Goal: Transaction & Acquisition: Purchase product/service

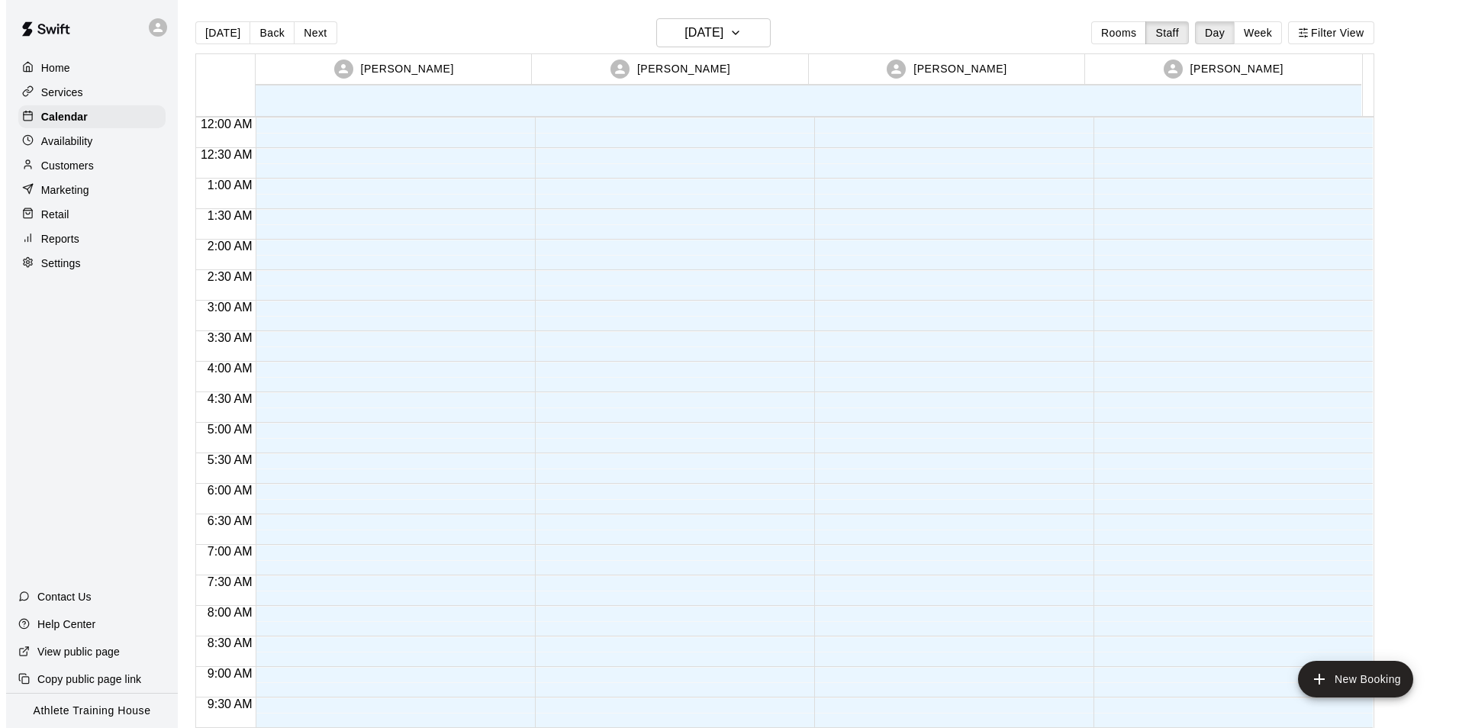
scroll to position [837, 0]
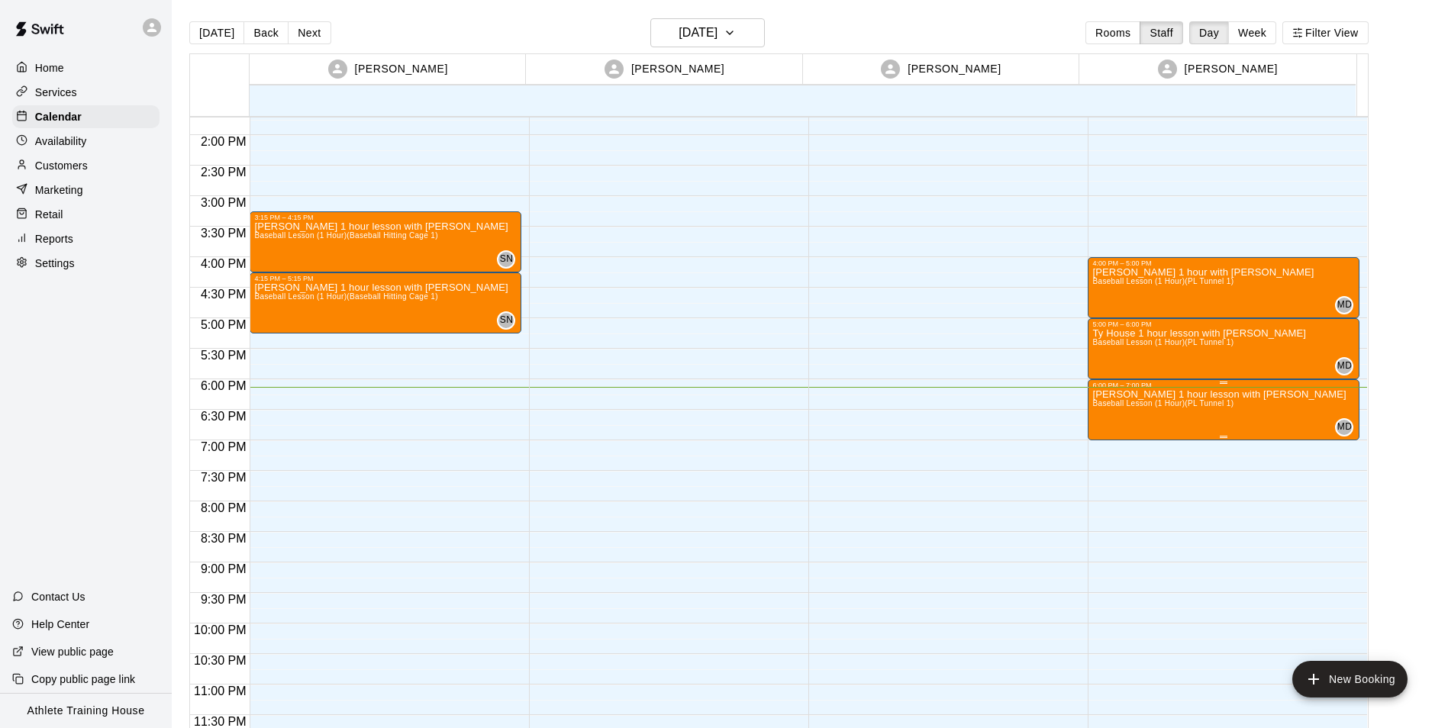
click at [1107, 411] on icon "edit" at bounding box center [1106, 406] width 18 height 18
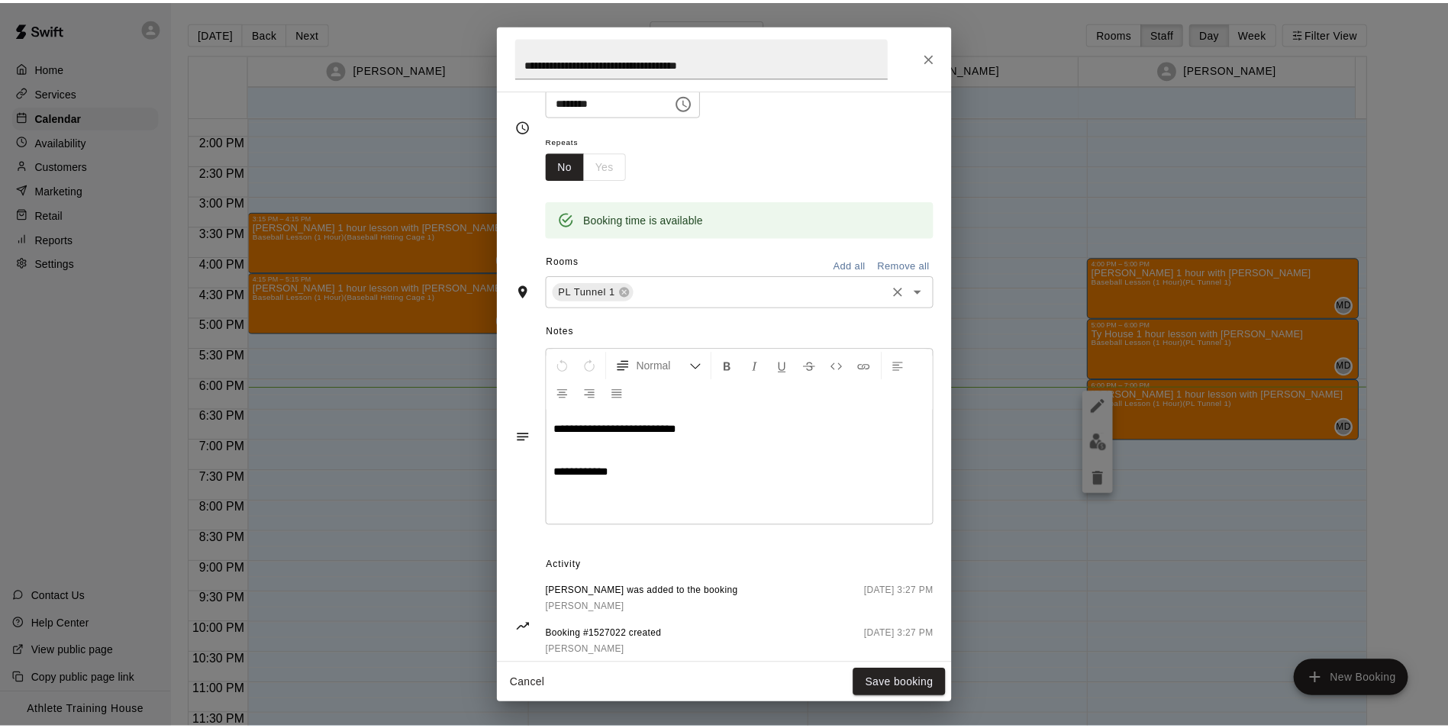
scroll to position [229, 0]
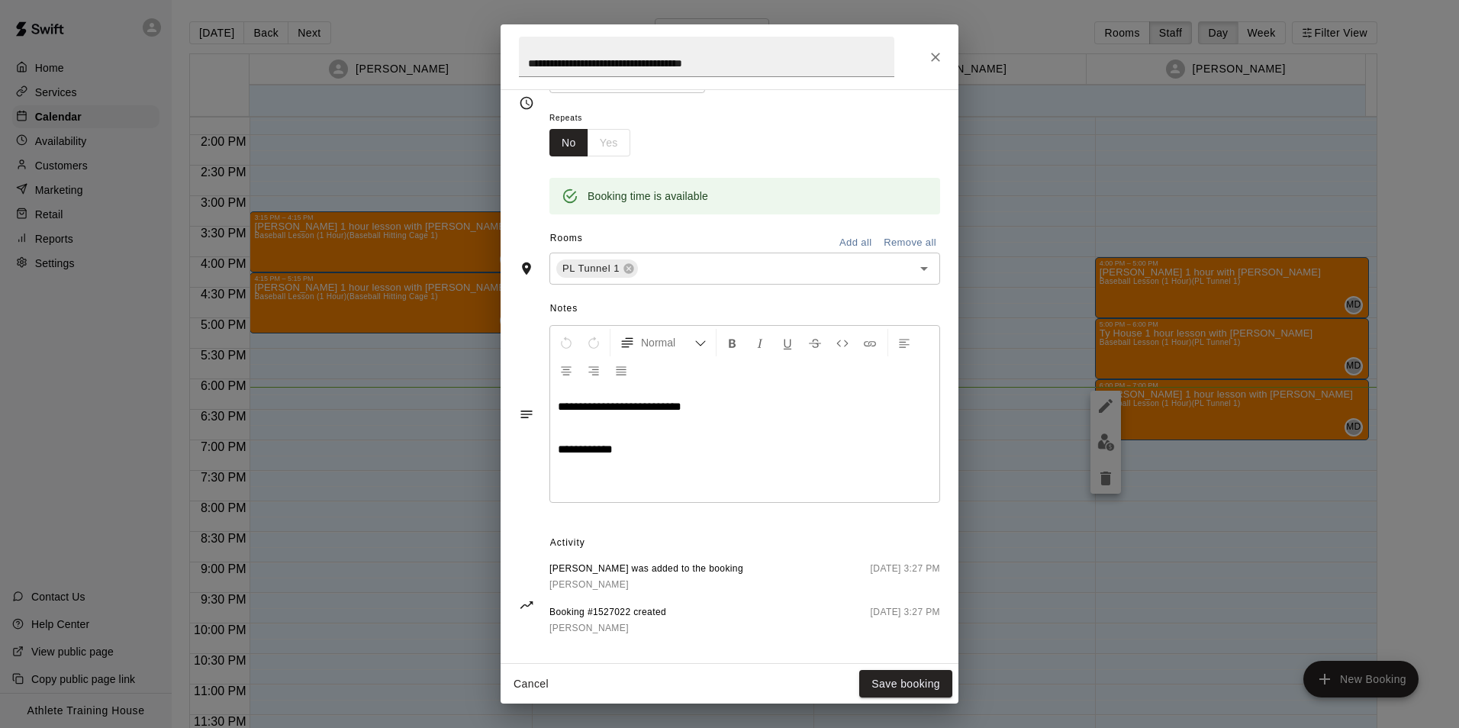
click at [930, 55] on icon "Close" at bounding box center [935, 57] width 15 height 15
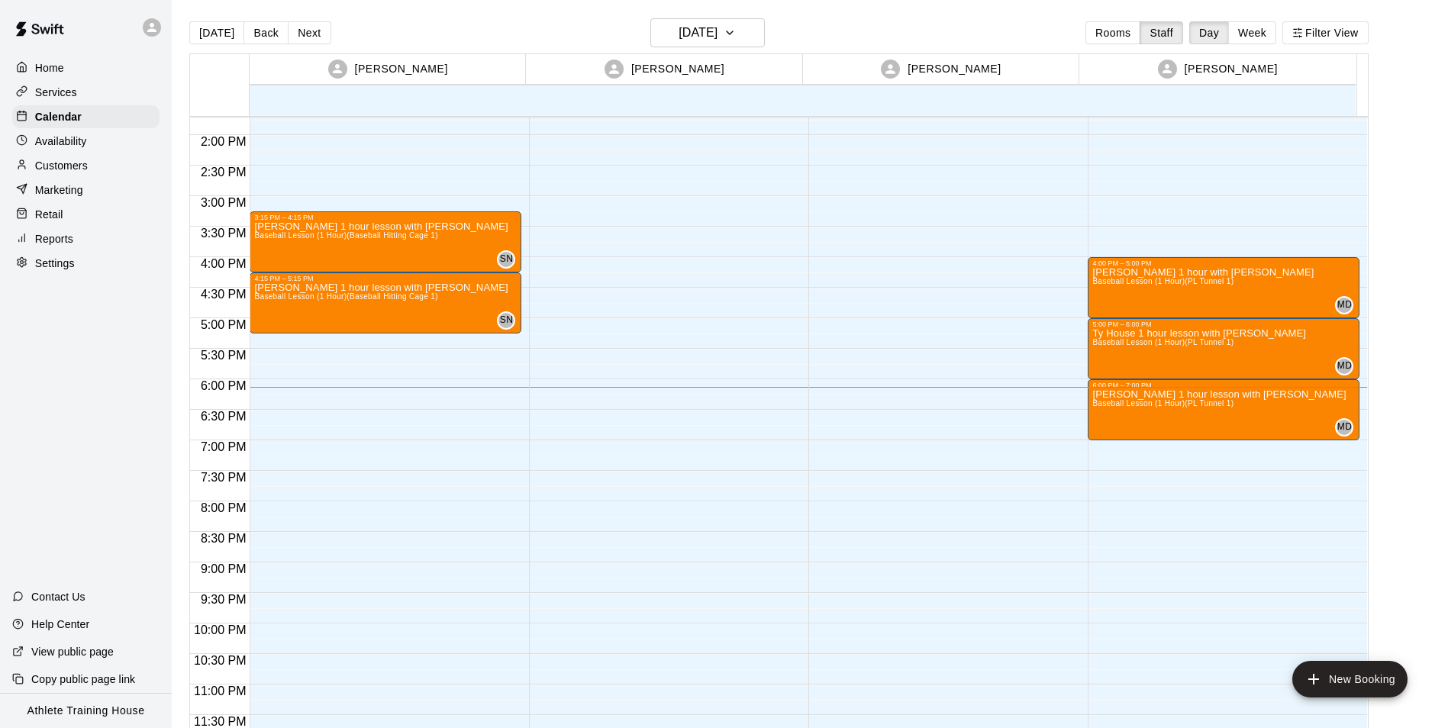
drag, startPoint x: 50, startPoint y: 215, endPoint x: 160, endPoint y: 287, distance: 131.9
click at [50, 215] on p "Retail" at bounding box center [49, 214] width 28 height 15
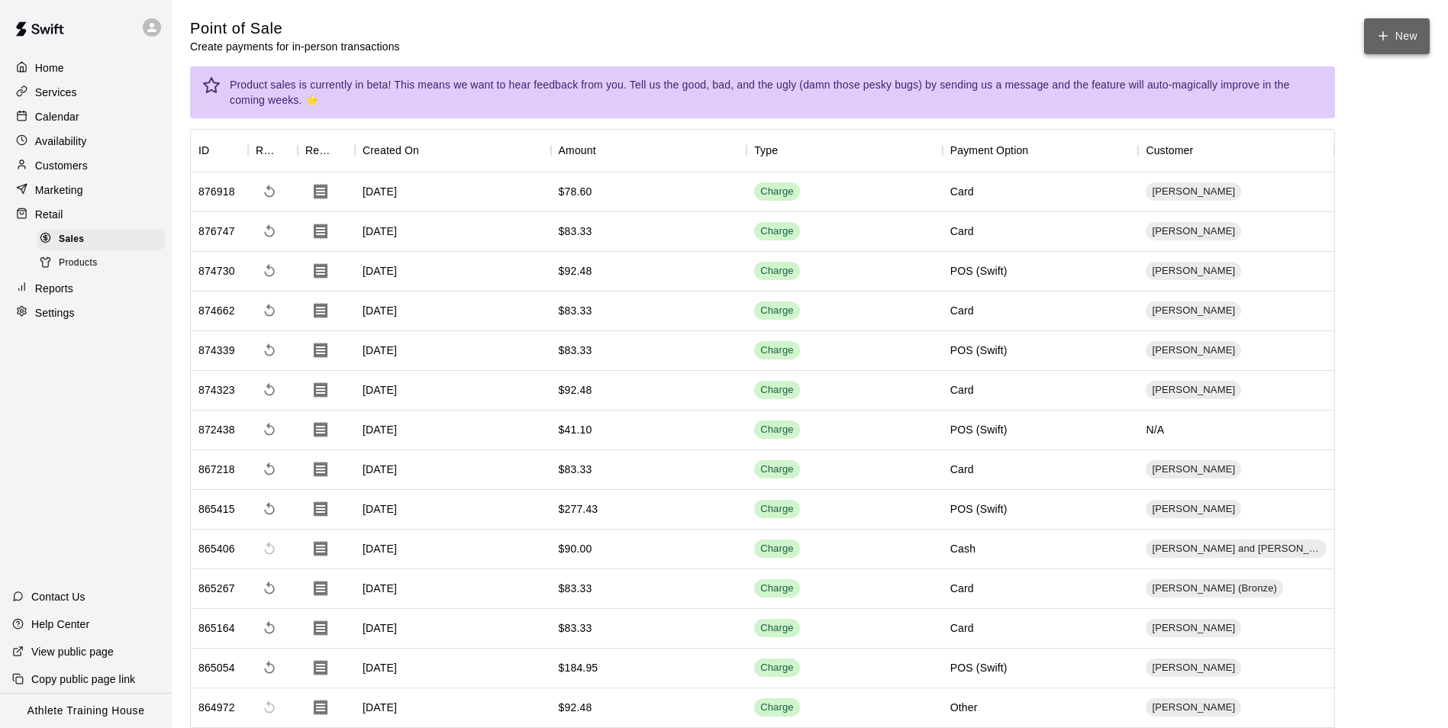
click at [1419, 31] on button "New" at bounding box center [1397, 36] width 66 height 36
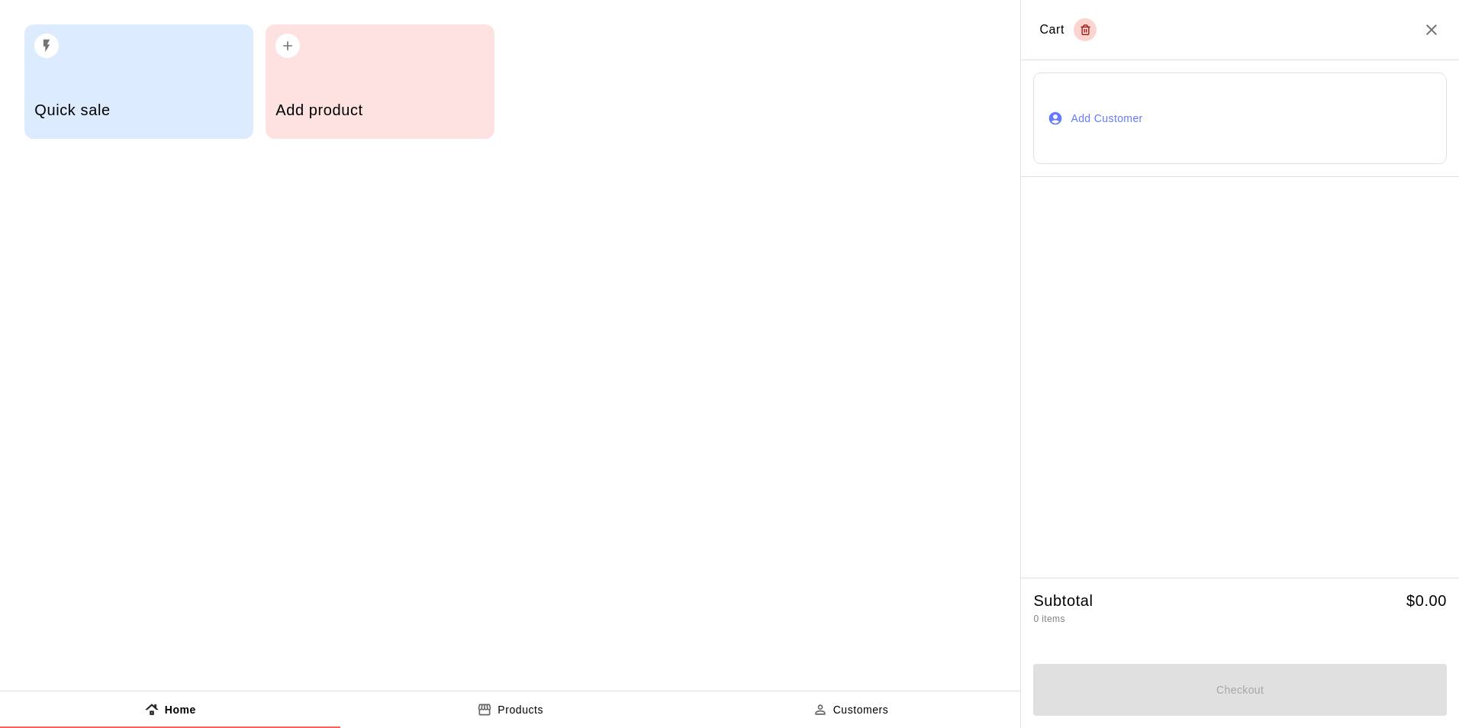
drag, startPoint x: 1059, startPoint y: 95, endPoint x: 1026, endPoint y: 114, distance: 38.3
click at [1060, 95] on button "Add Customer" at bounding box center [1240, 118] width 414 height 92
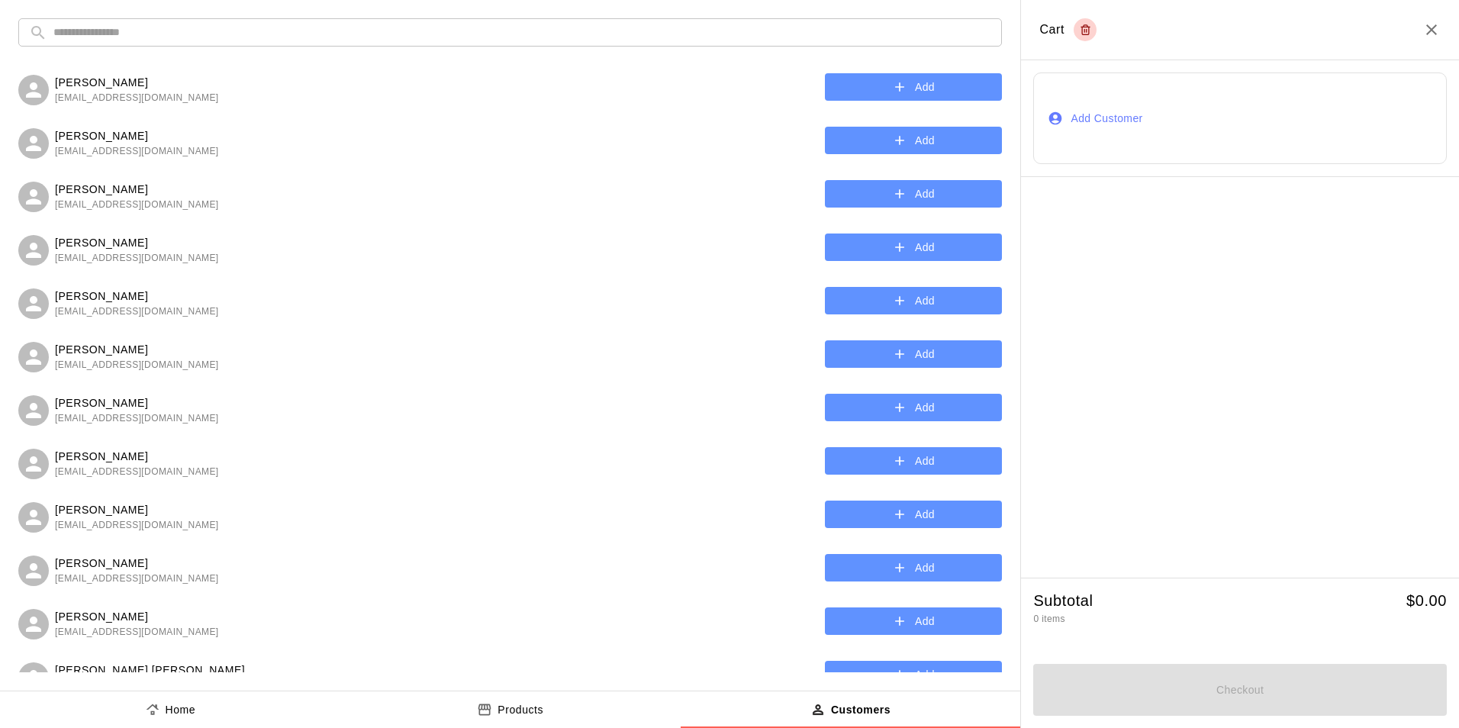
click at [614, 21] on input "text" at bounding box center [522, 32] width 938 height 28
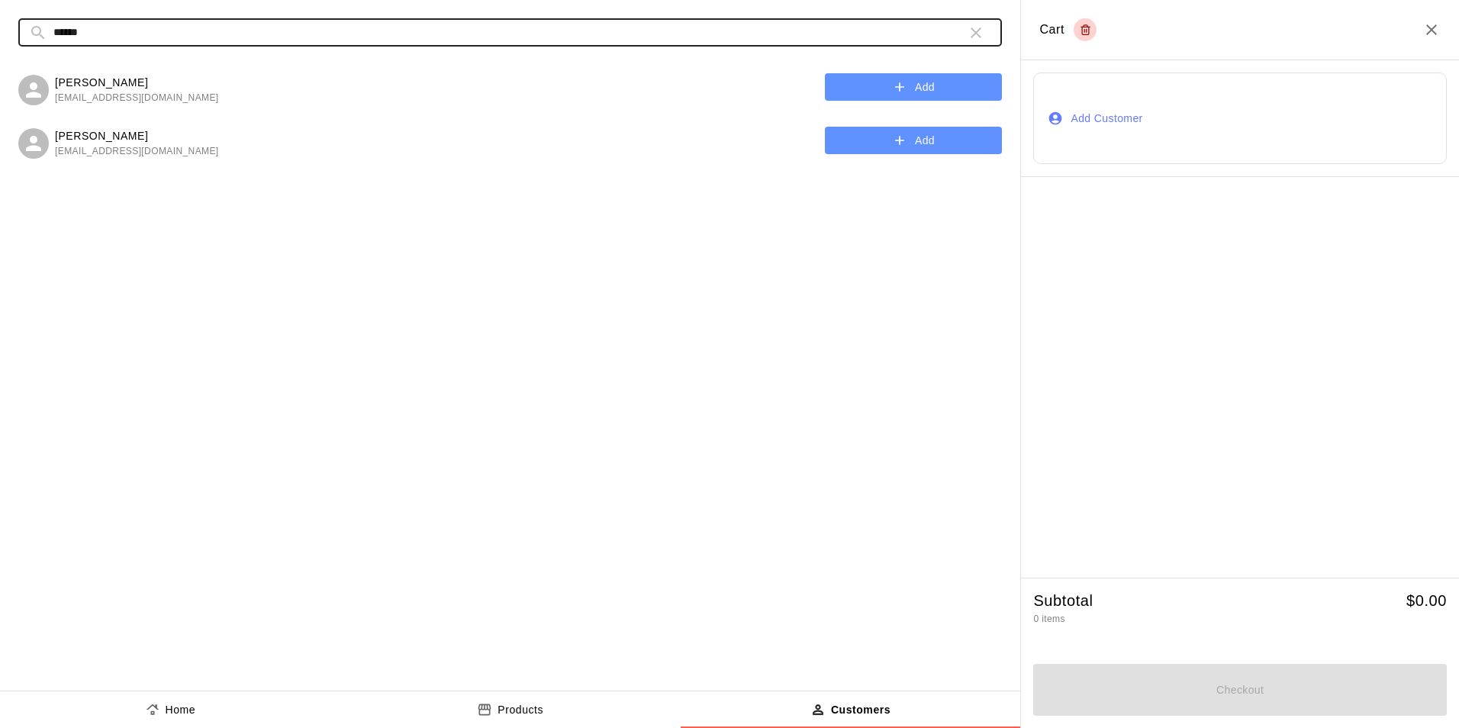
type input "******"
click at [916, 92] on button "Add" at bounding box center [913, 87] width 177 height 28
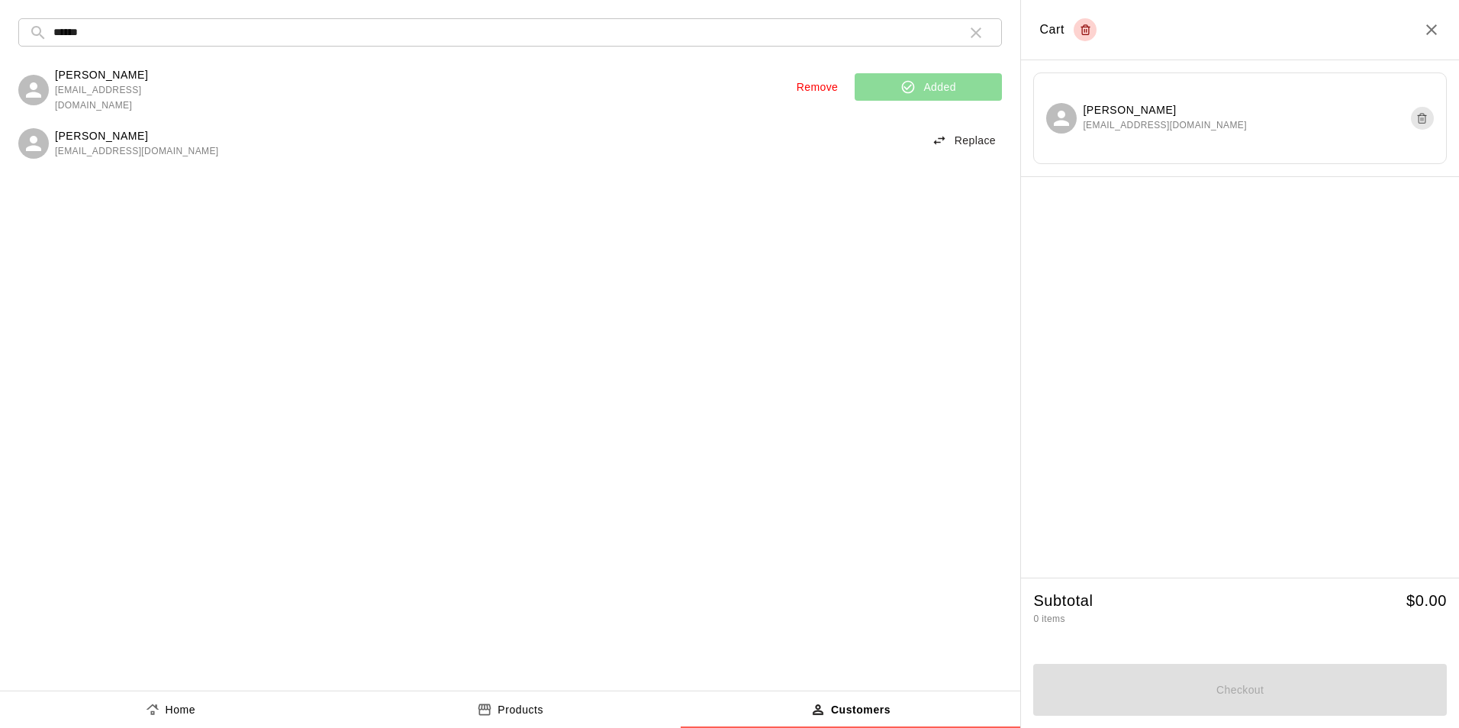
click at [234, 701] on button "Home" at bounding box center [170, 709] width 340 height 37
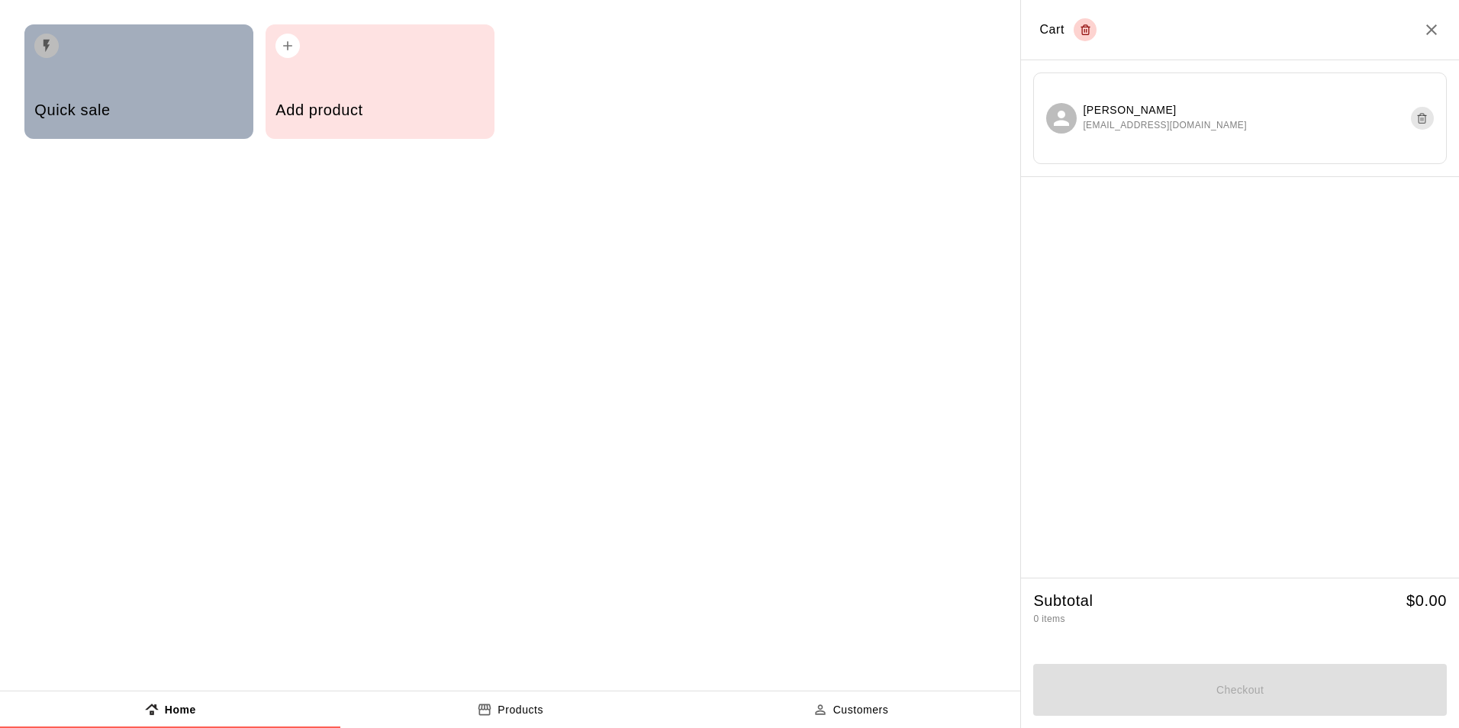
drag, startPoint x: 97, startPoint y: 118, endPoint x: 107, endPoint y: 118, distance: 9.9
click at [107, 118] on h5 "Quick sale" at bounding box center [138, 110] width 208 height 21
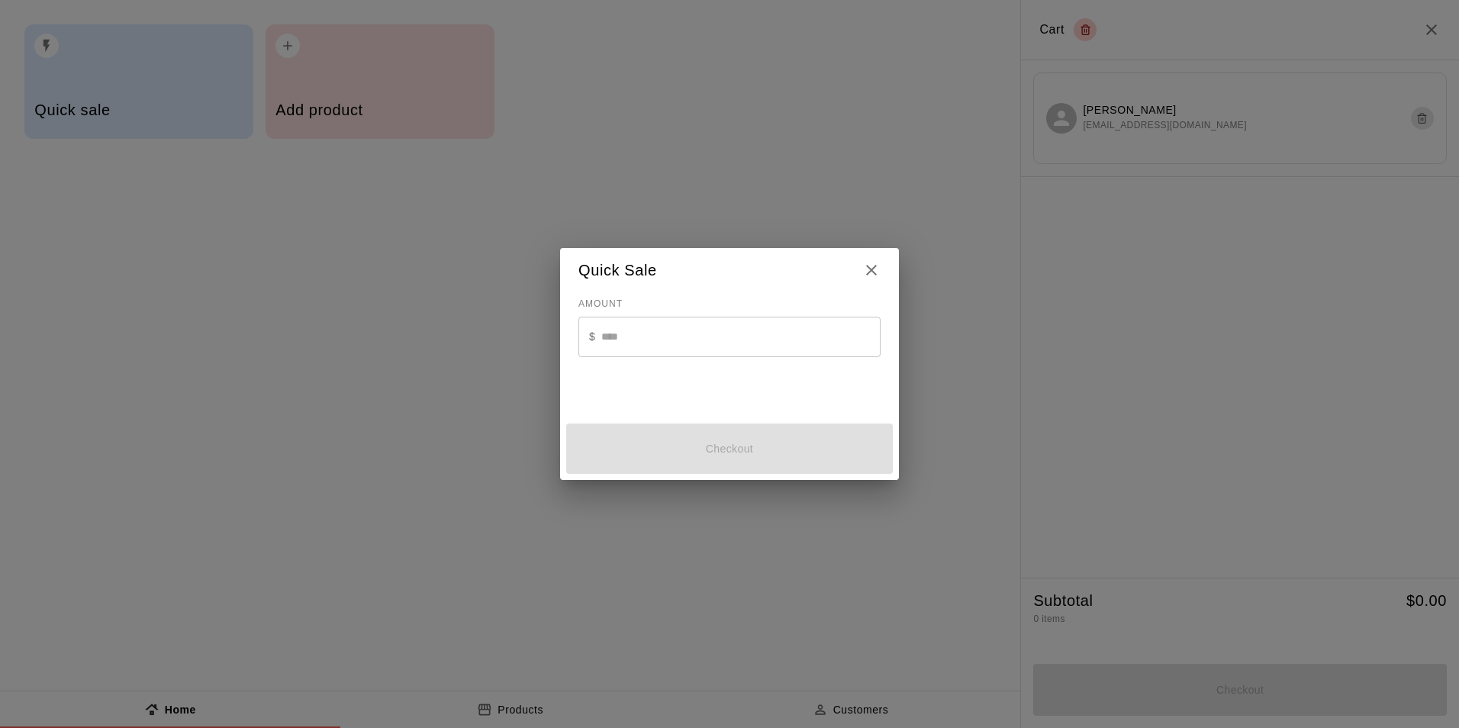
click at [746, 312] on div "AMOUNT $ ​" at bounding box center [729, 346] width 302 height 109
click at [746, 325] on input "text" at bounding box center [740, 337] width 279 height 40
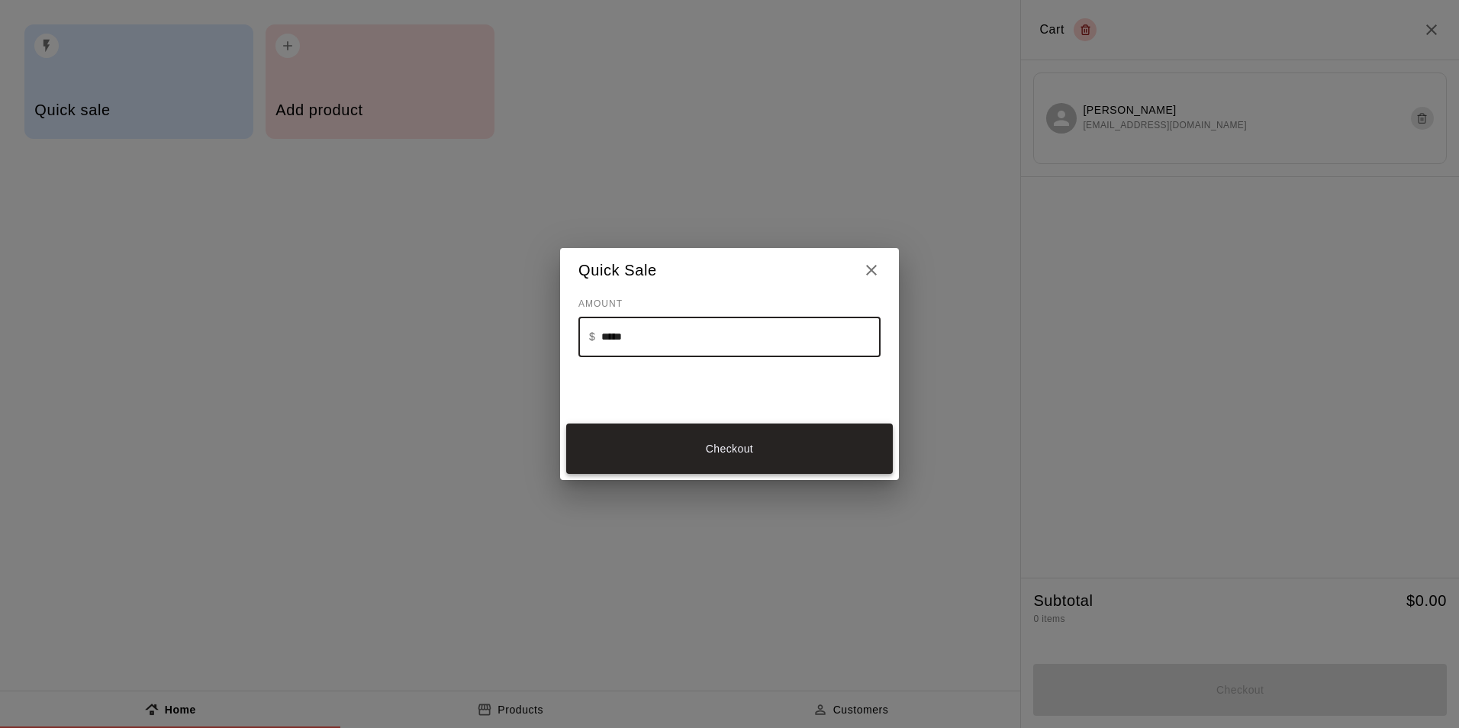
type input "*****"
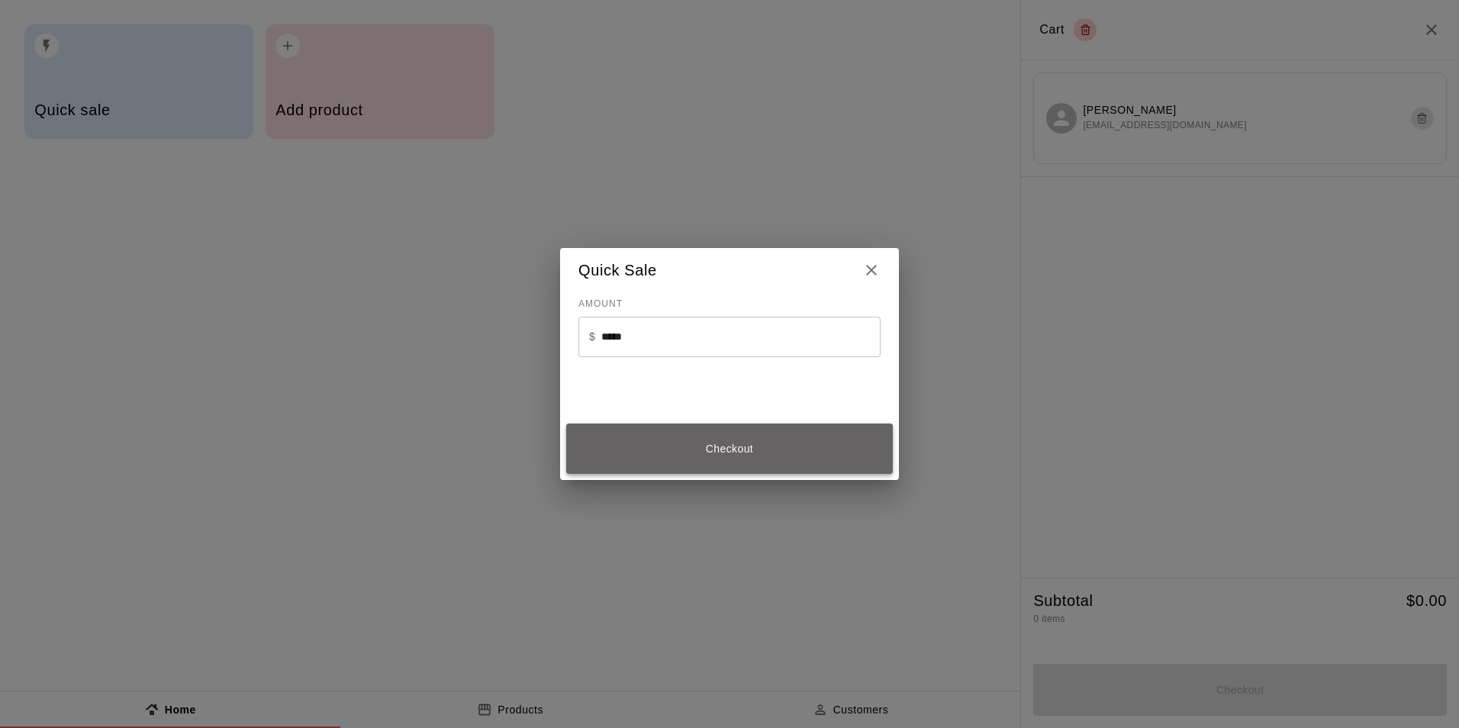
click at [737, 439] on button "Checkout" at bounding box center [729, 449] width 327 height 51
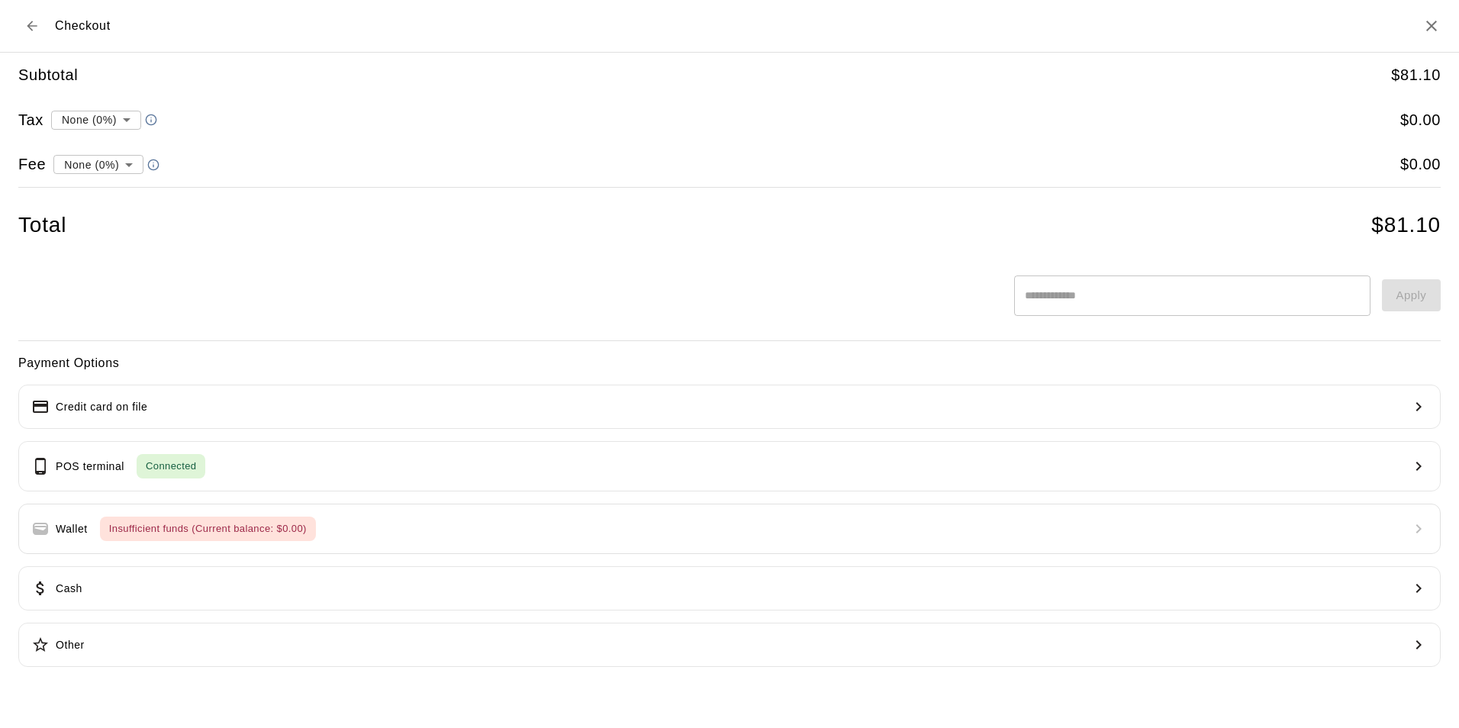
click at [105, 216] on li "convenience fee ( 2.75 % )" at bounding box center [95, 217] width 149 height 25
type input "**********"
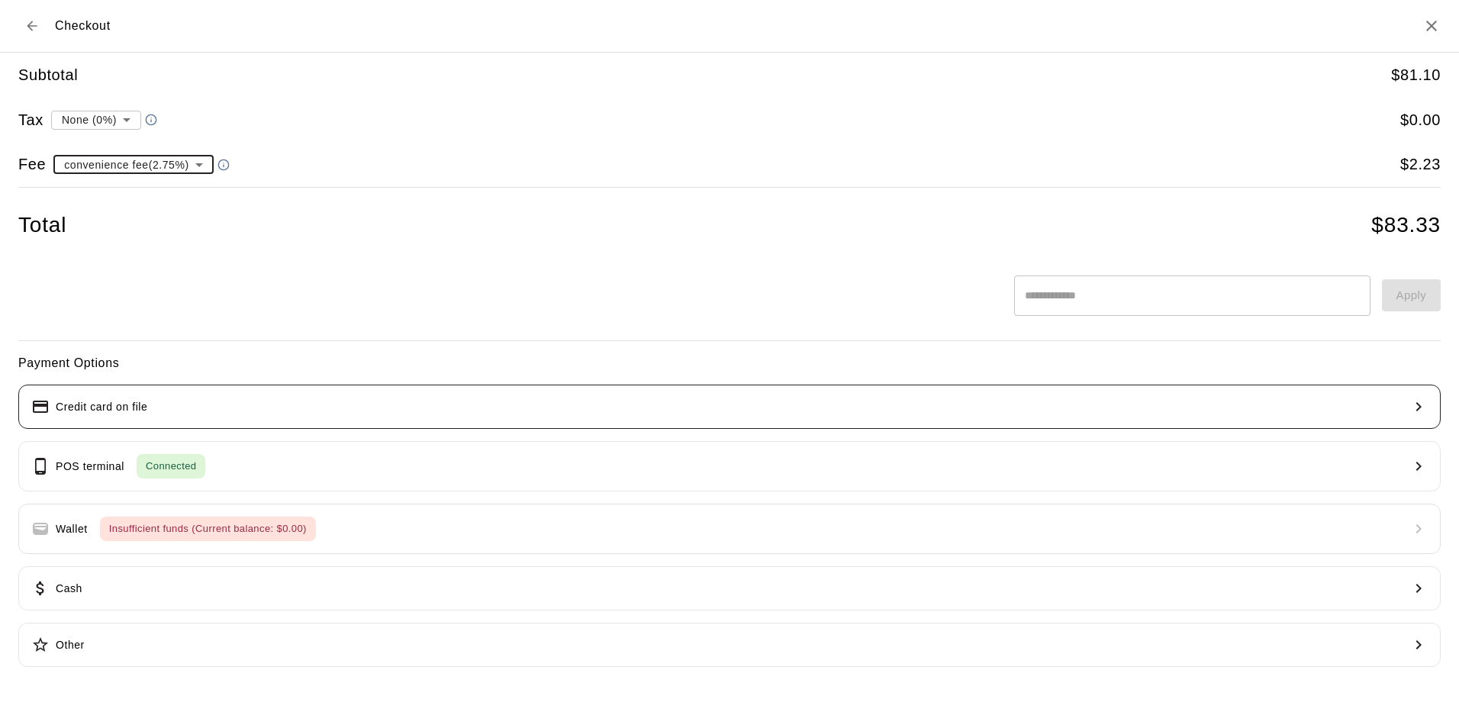
click at [223, 395] on button "Credit card on file" at bounding box center [729, 407] width 1422 height 44
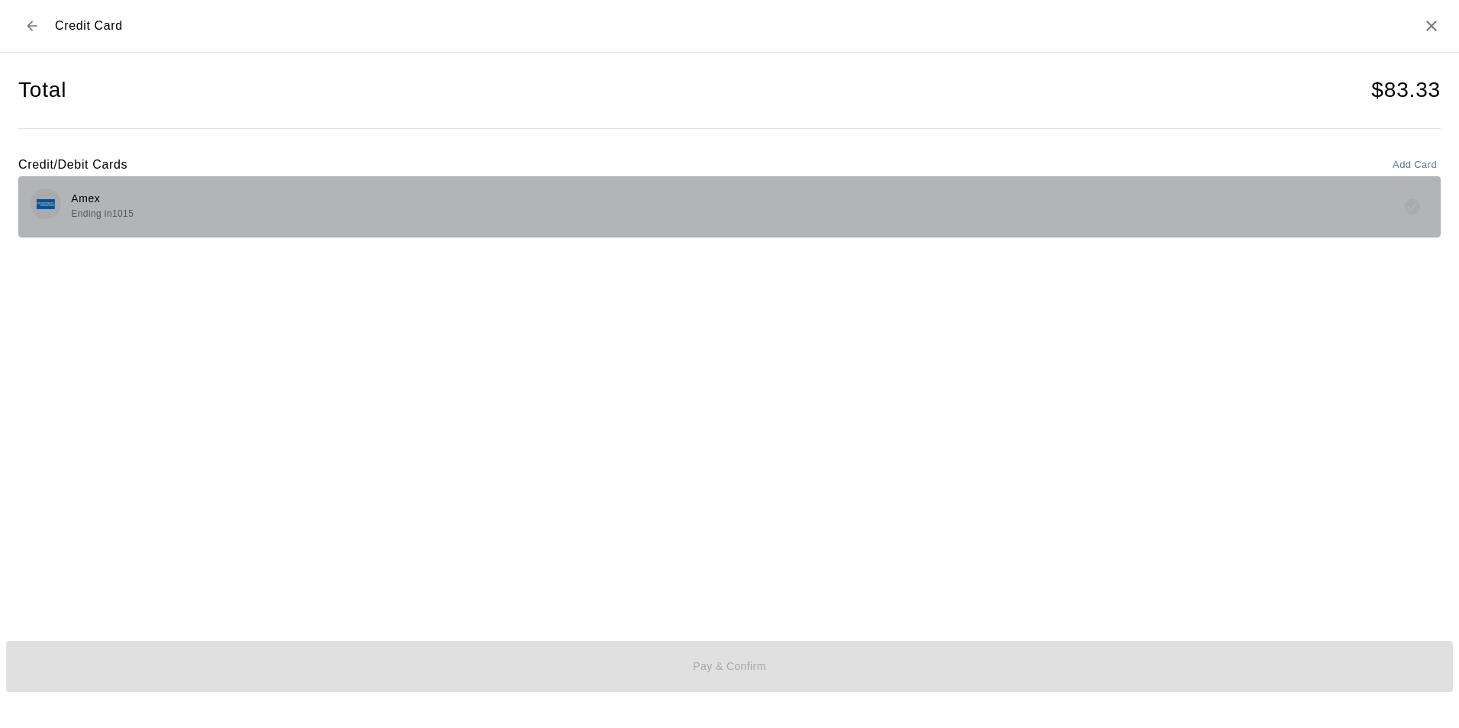
click at [519, 208] on div "Amex Ending in [DATE]" at bounding box center [730, 206] width 1398 height 36
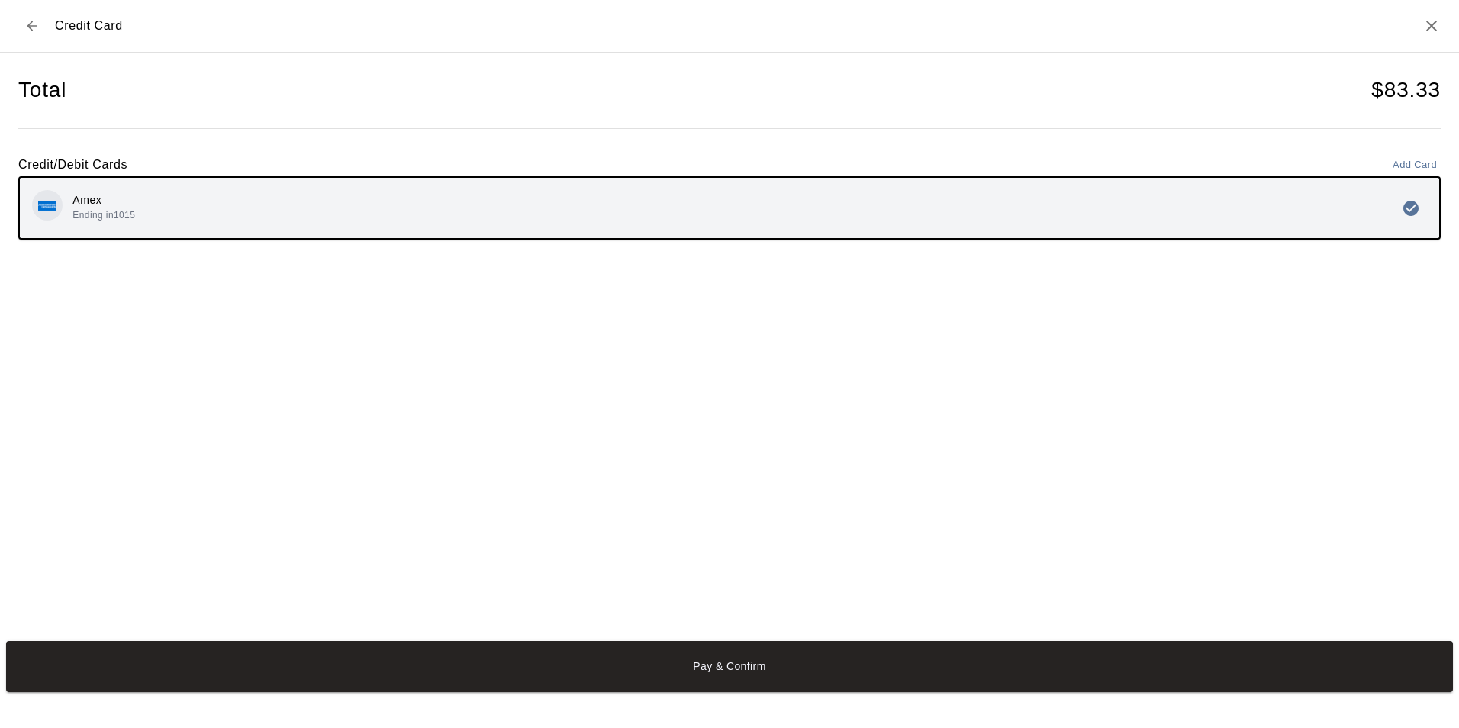
click at [664, 233] on div "Amex Ending in [DATE]" at bounding box center [729, 208] width 1419 height 60
click at [26, 21] on icon "Back to checkout" at bounding box center [31, 25] width 15 height 15
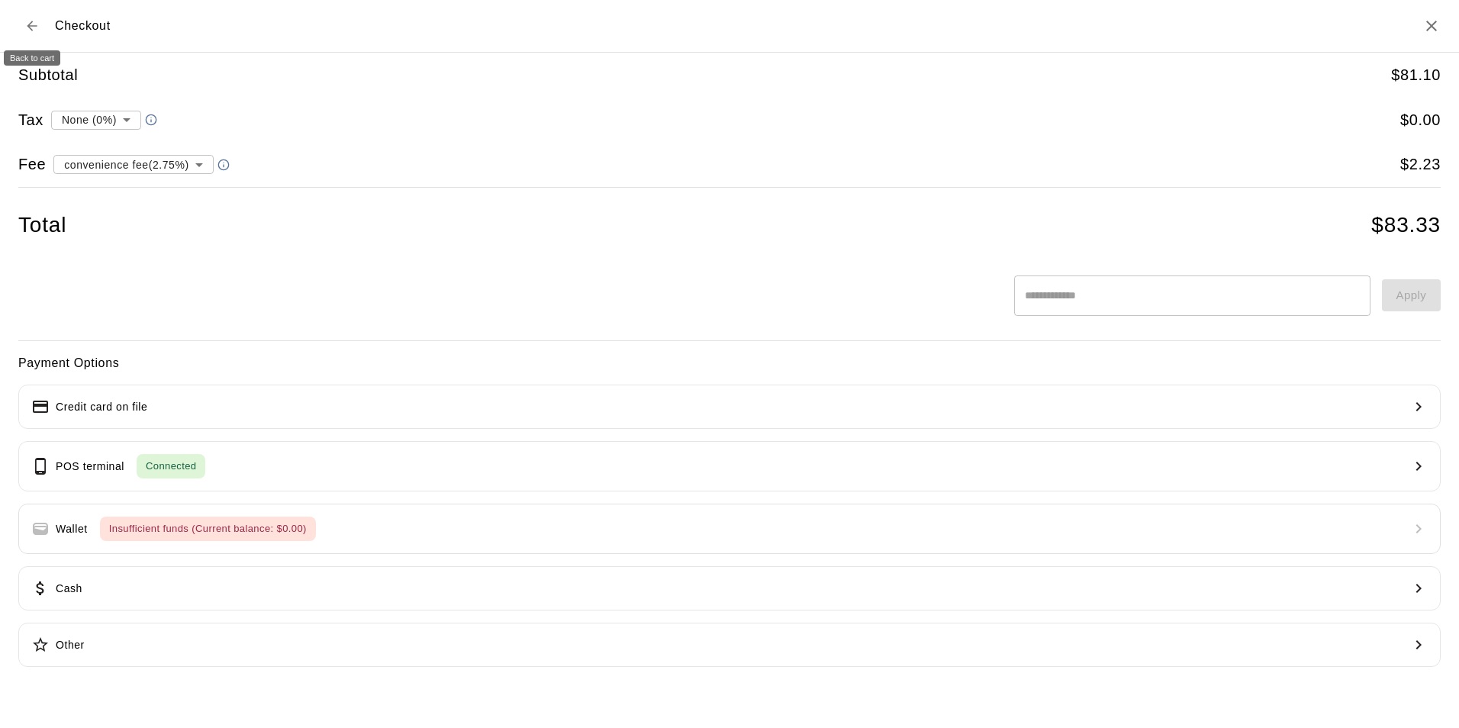
click at [31, 28] on icon "Back to cart" at bounding box center [32, 26] width 10 height 10
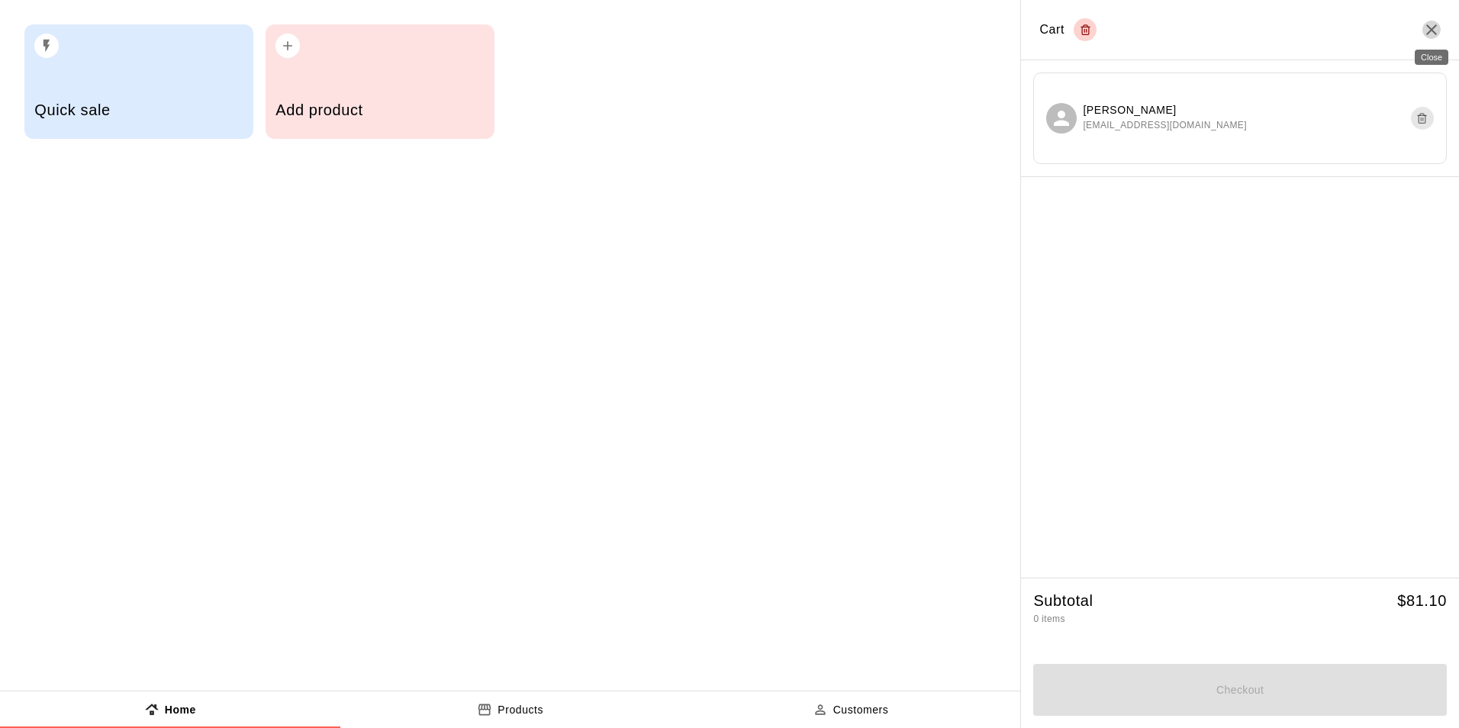
click at [1431, 27] on icon "Close" at bounding box center [1431, 30] width 18 height 18
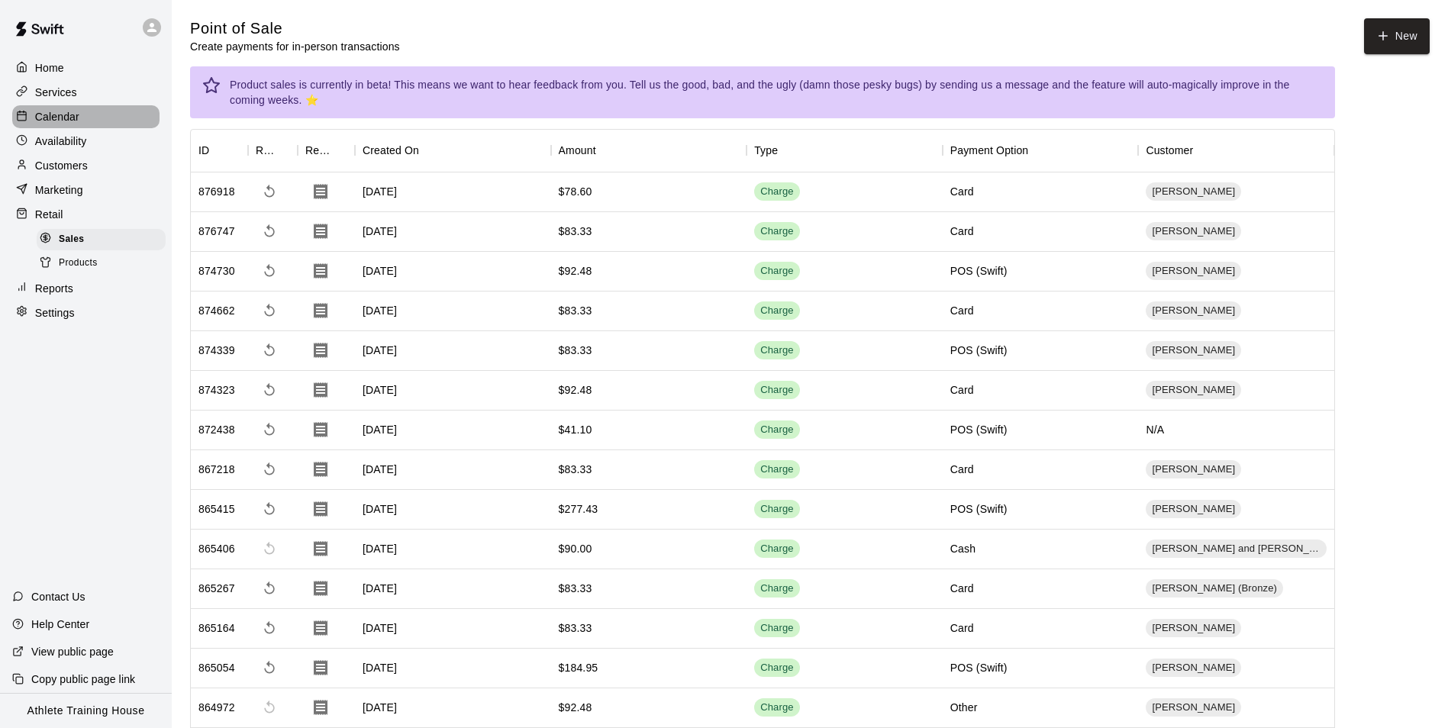
click at [78, 109] on div "Calendar" at bounding box center [85, 116] width 147 height 23
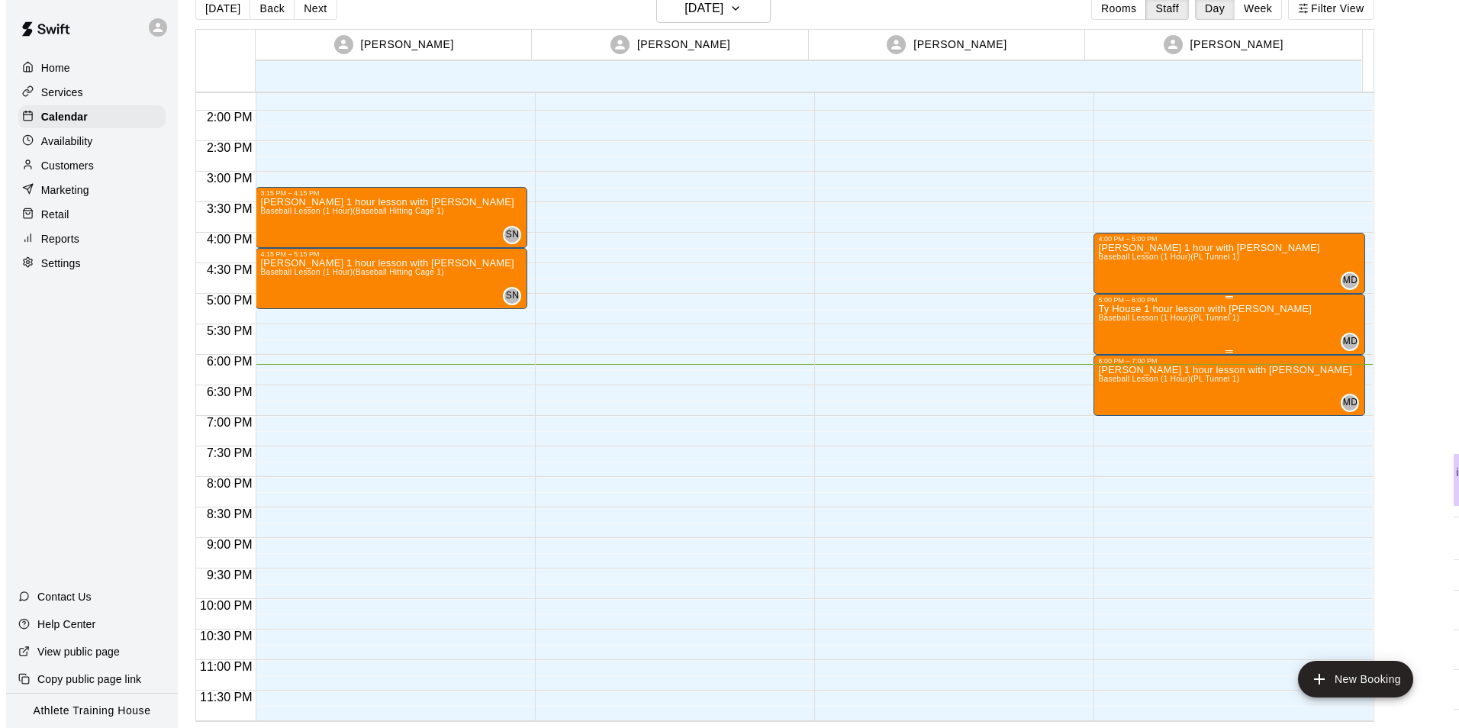
scroll to position [761, 0]
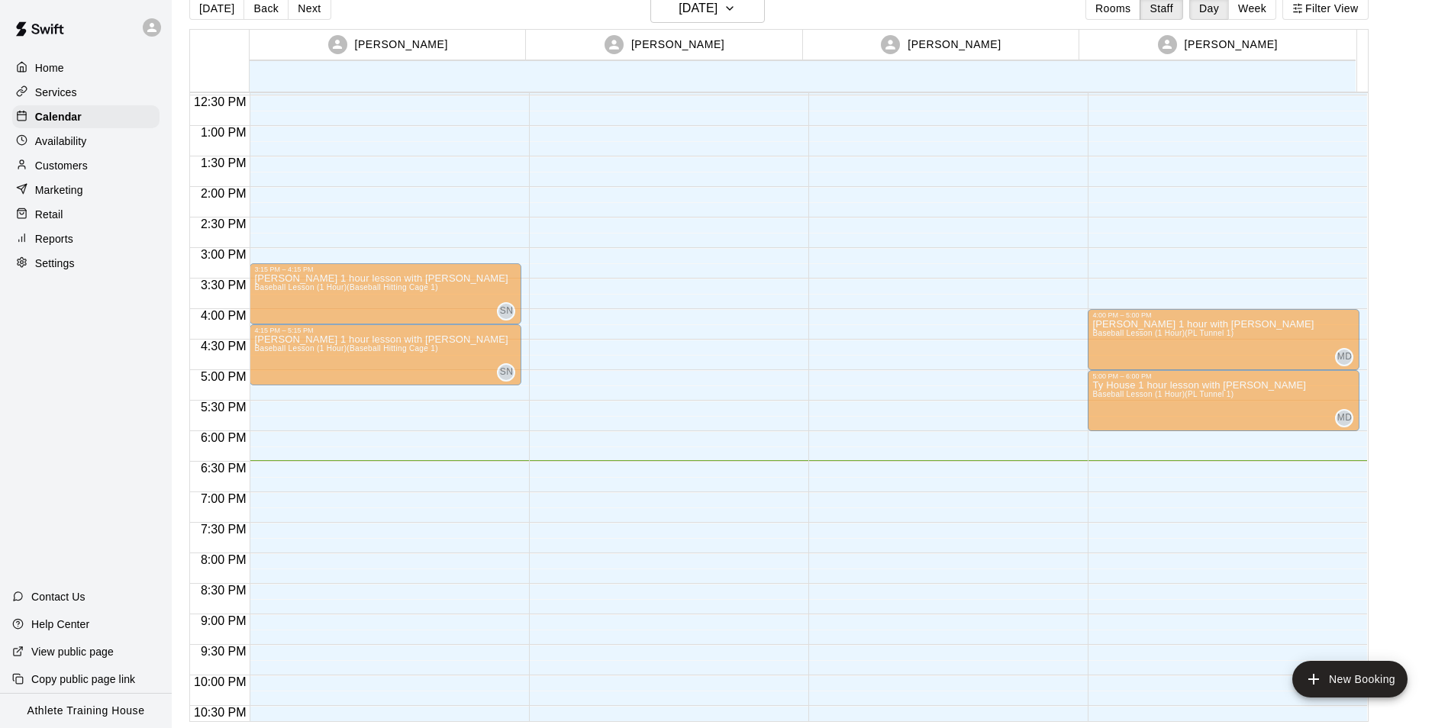
click at [1212, 456] on span "Baseball Lesson (1 Hour) (PL Tunnel 1)" at bounding box center [1162, 455] width 141 height 8
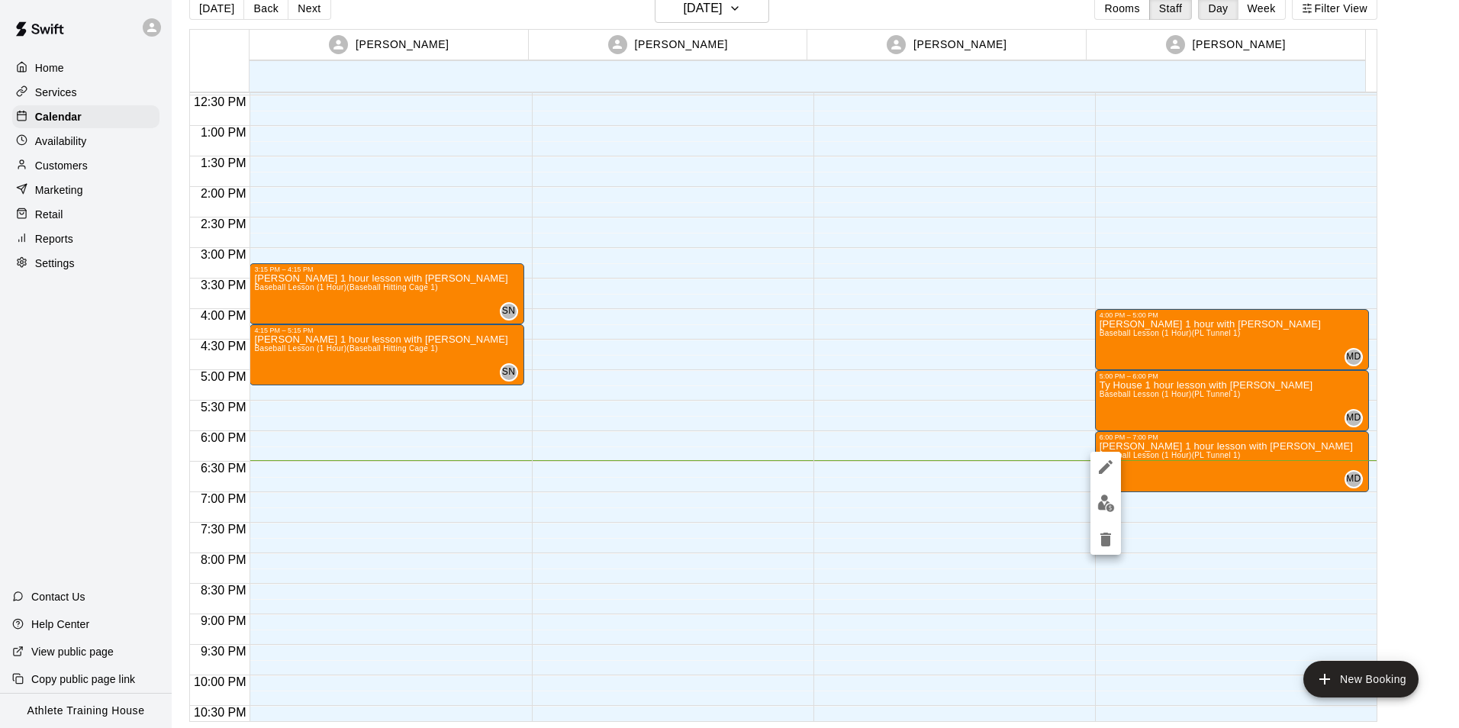
click at [1099, 459] on icon "edit" at bounding box center [1106, 467] width 18 height 18
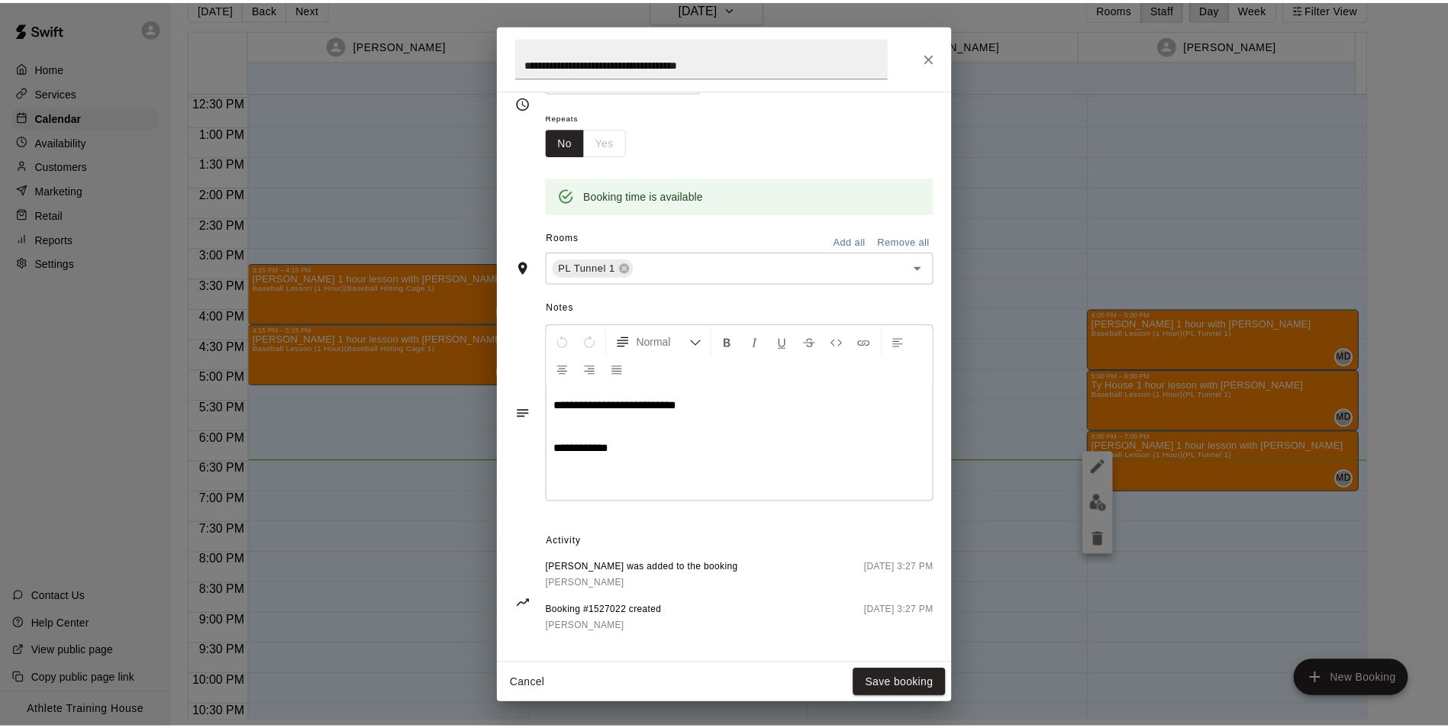
scroll to position [243, 0]
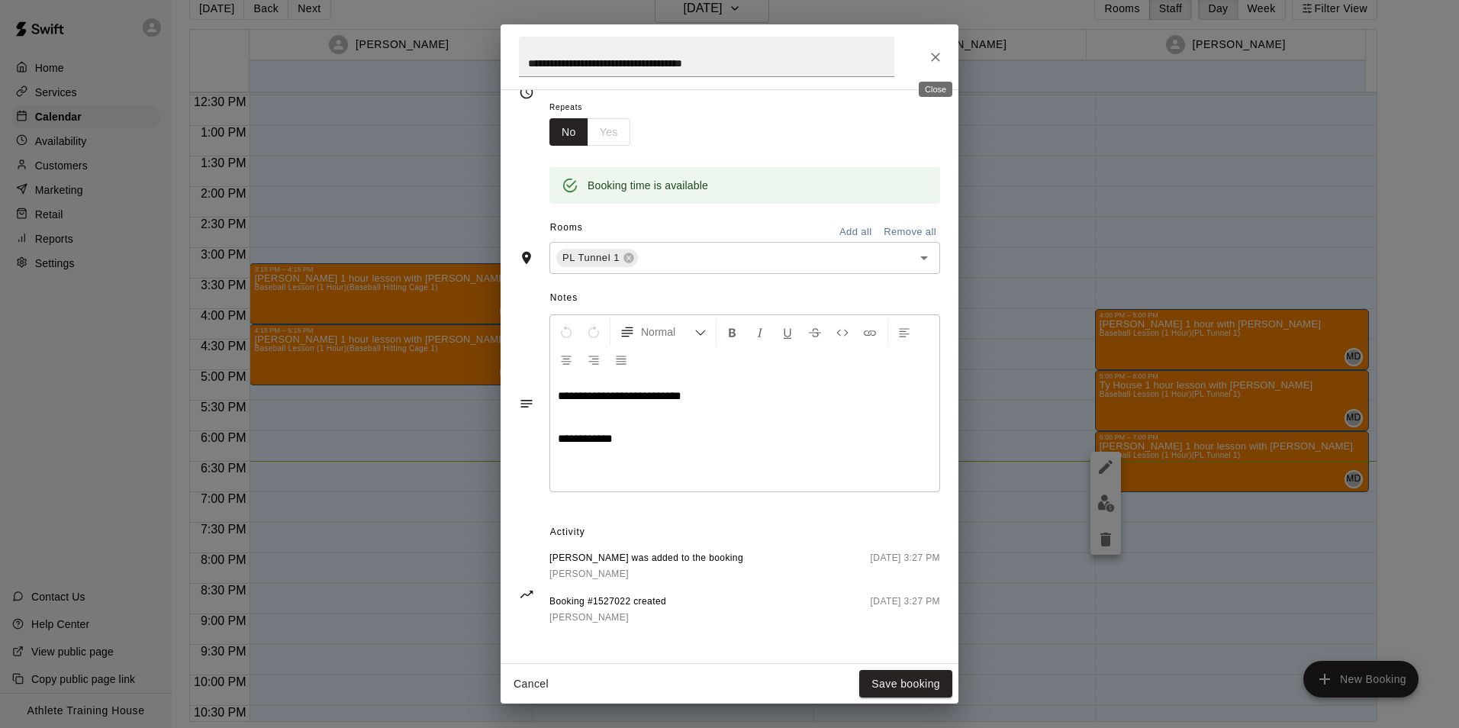
click at [932, 66] on button "Close" at bounding box center [935, 56] width 27 height 27
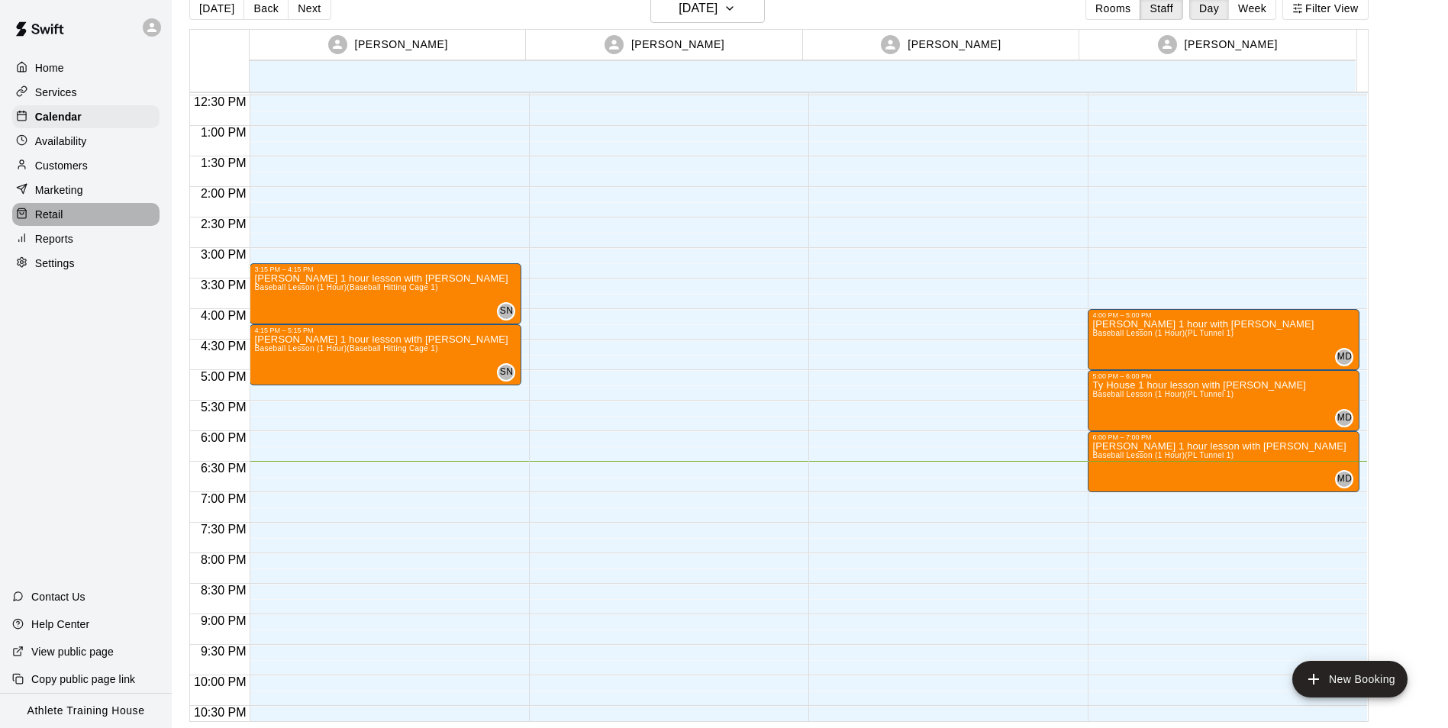
click at [86, 217] on div "Retail" at bounding box center [85, 214] width 147 height 23
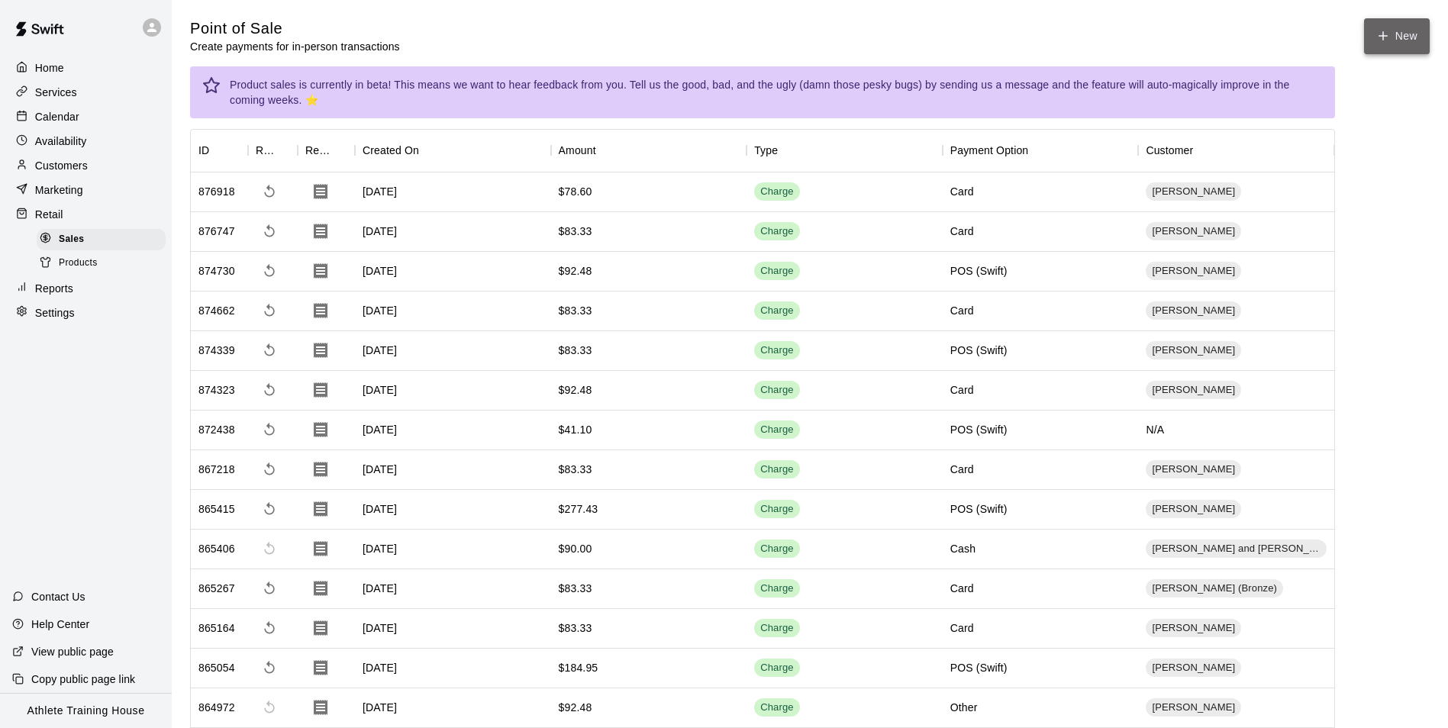
click at [1386, 24] on button "New" at bounding box center [1397, 36] width 66 height 36
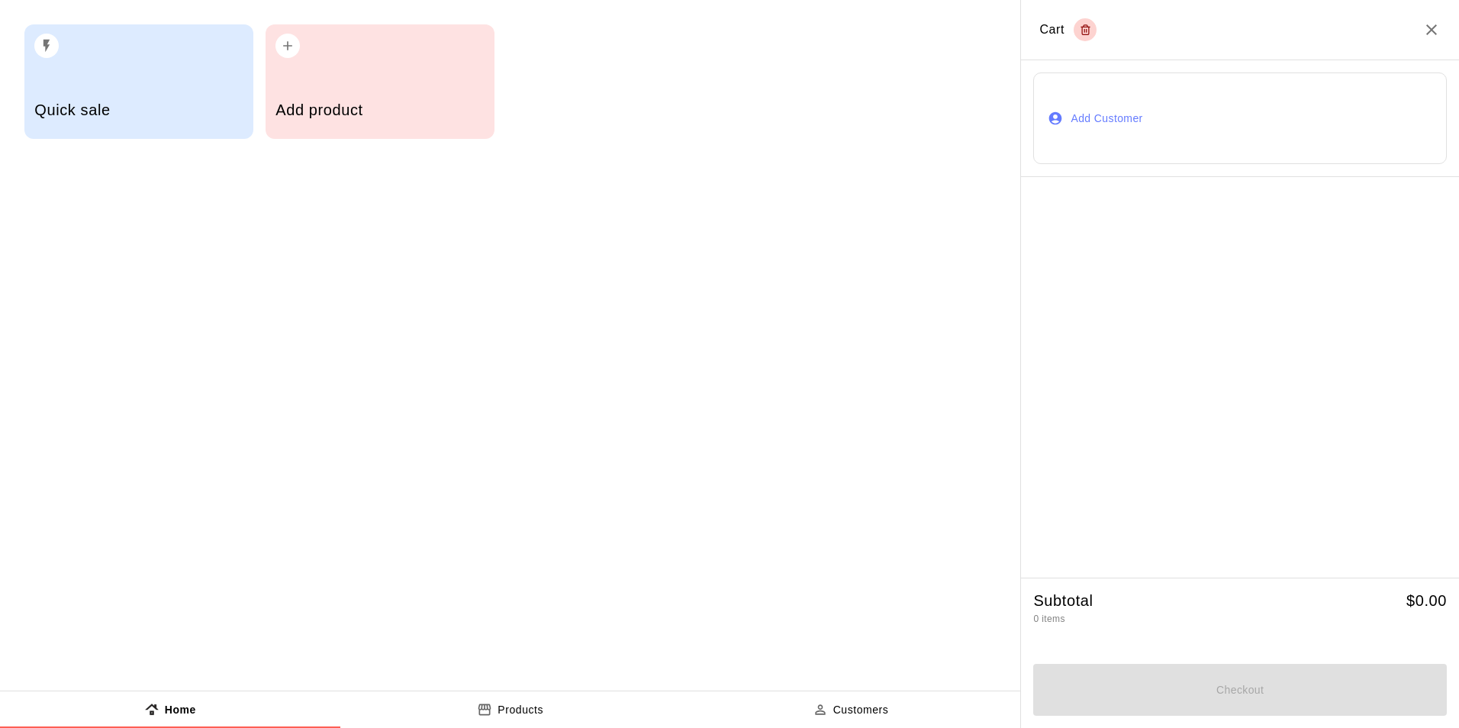
click at [1124, 127] on button "Add Customer" at bounding box center [1240, 118] width 414 height 92
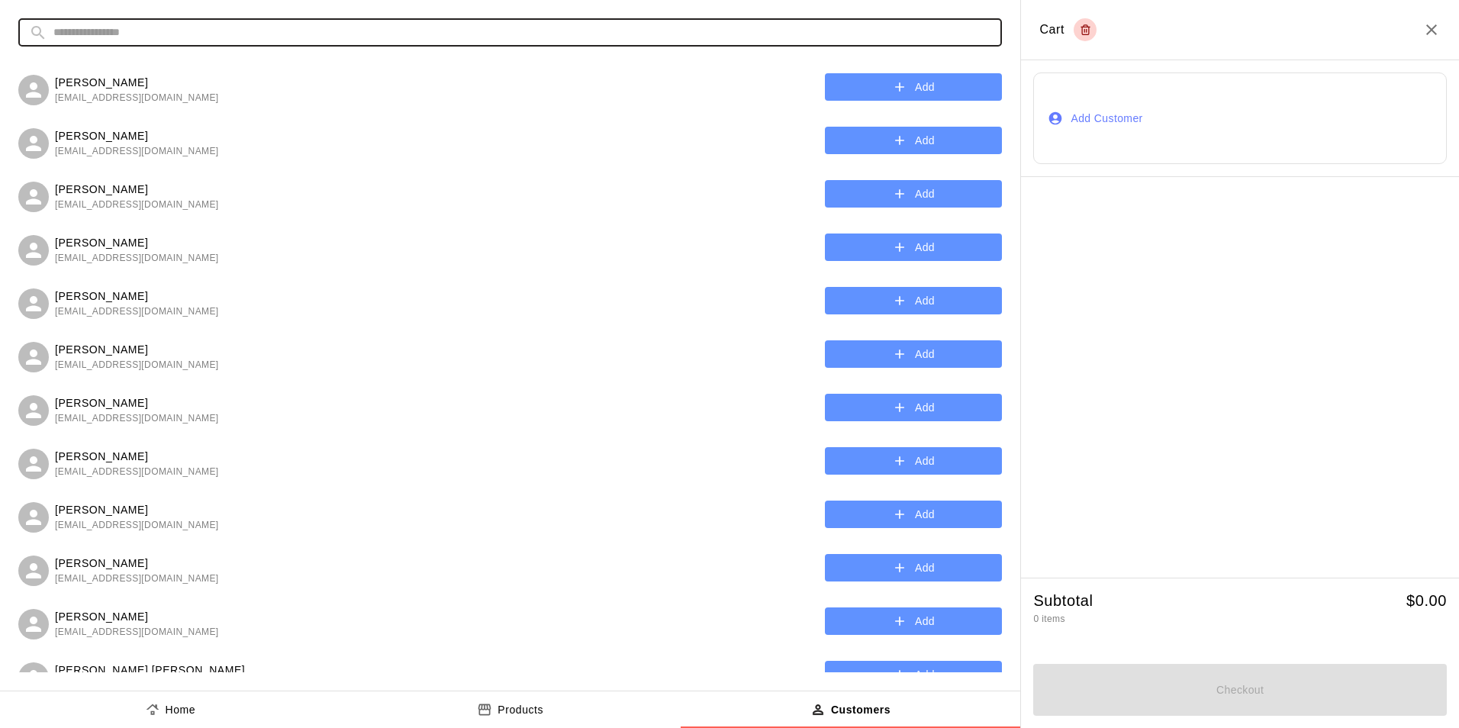
drag, startPoint x: 897, startPoint y: 30, endPoint x: 953, endPoint y: 36, distance: 56.0
click at [899, 30] on input "text" at bounding box center [522, 32] width 938 height 28
drag, startPoint x: 388, startPoint y: 23, endPoint x: 395, endPoint y: 45, distance: 23.4
click at [391, 35] on input "text" at bounding box center [522, 32] width 938 height 28
type input "******"
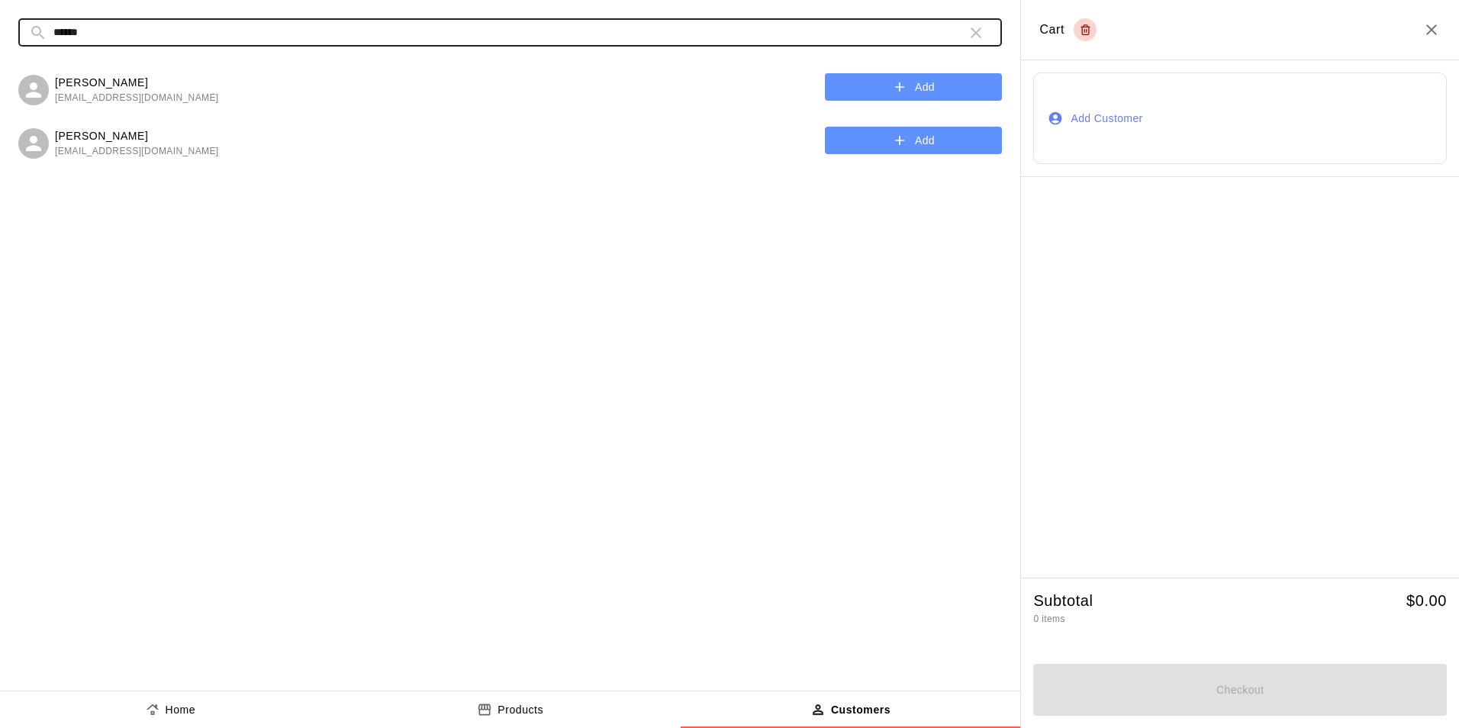
click at [960, 83] on button "Add" at bounding box center [913, 87] width 177 height 28
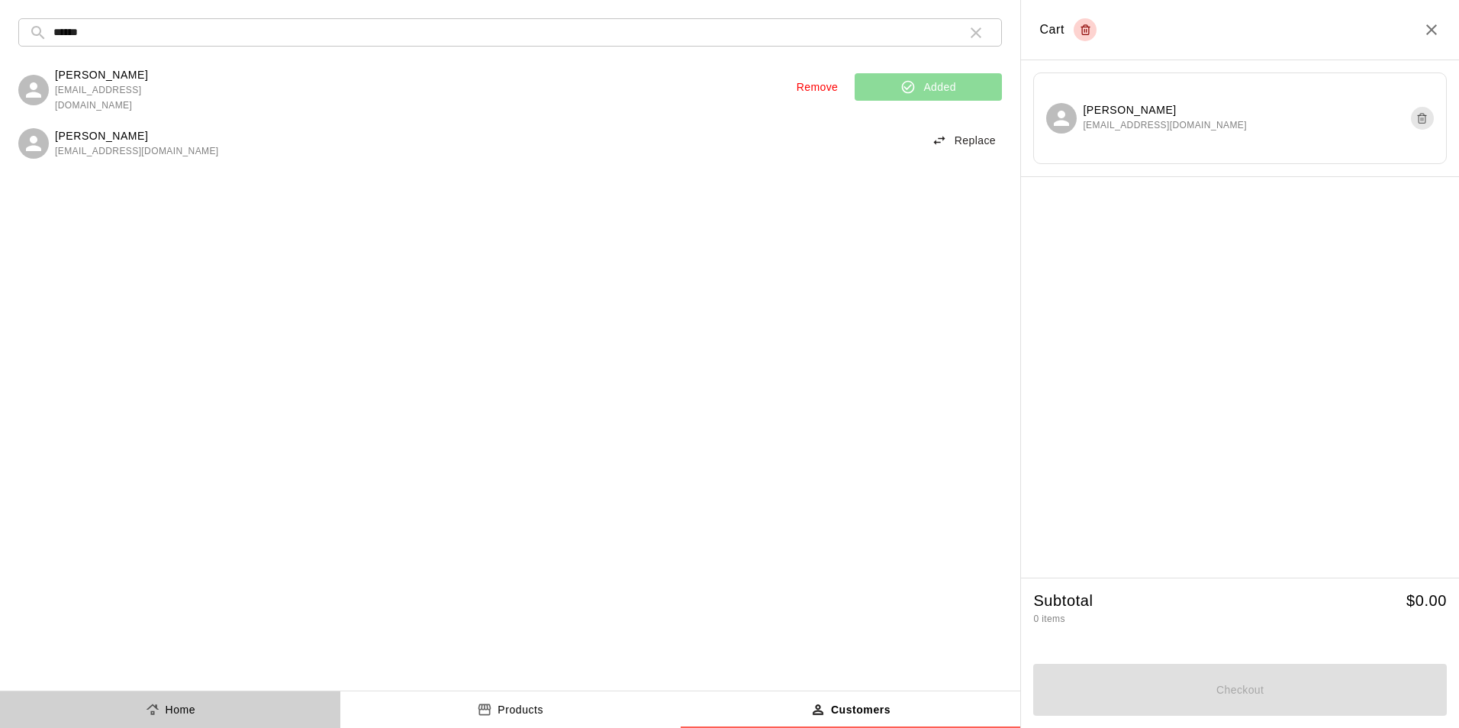
drag, startPoint x: 134, startPoint y: 726, endPoint x: 308, endPoint y: 694, distance: 176.2
click at [160, 717] on button "Home" at bounding box center [170, 709] width 340 height 37
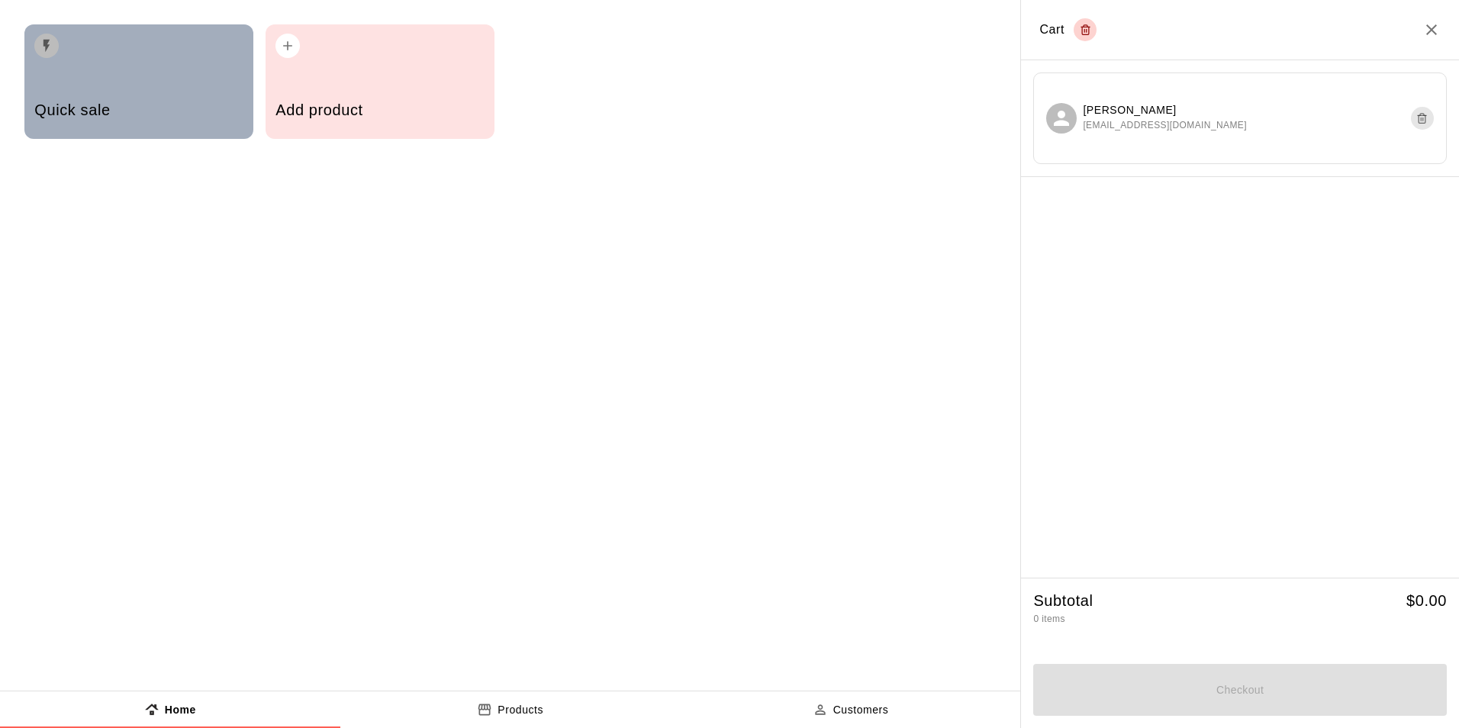
click at [176, 72] on div "Quick sale" at bounding box center [138, 81] width 229 height 114
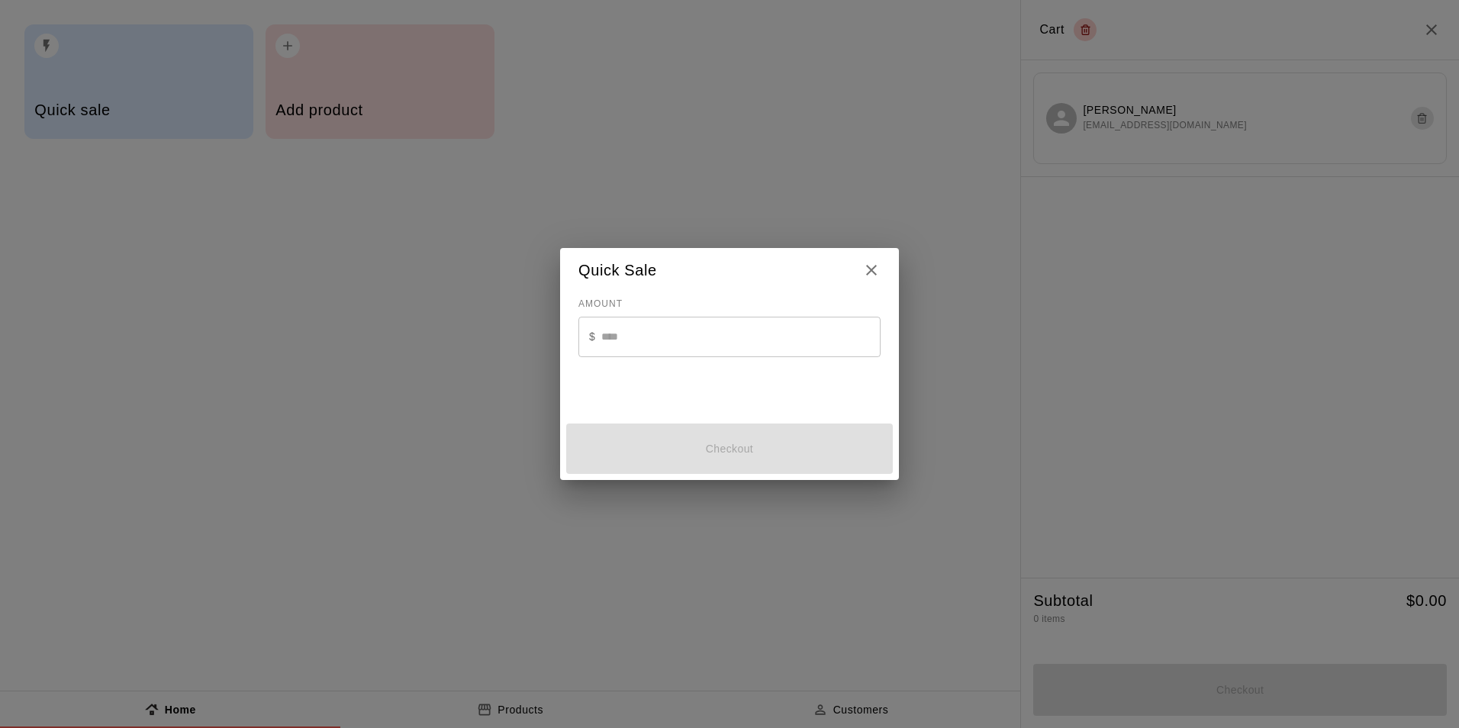
click at [668, 346] on input "text" at bounding box center [740, 337] width 279 height 40
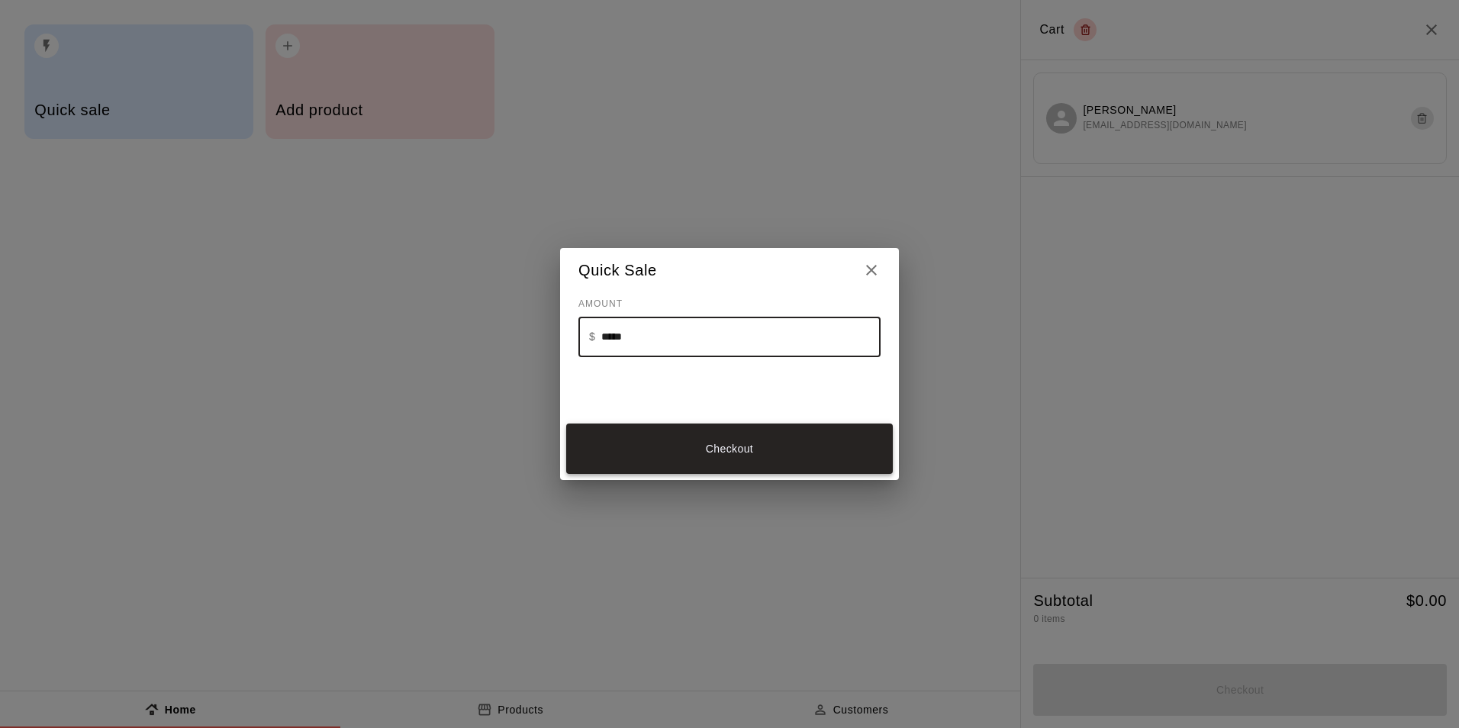
type input "*****"
click at [794, 447] on button "Checkout" at bounding box center [729, 449] width 327 height 51
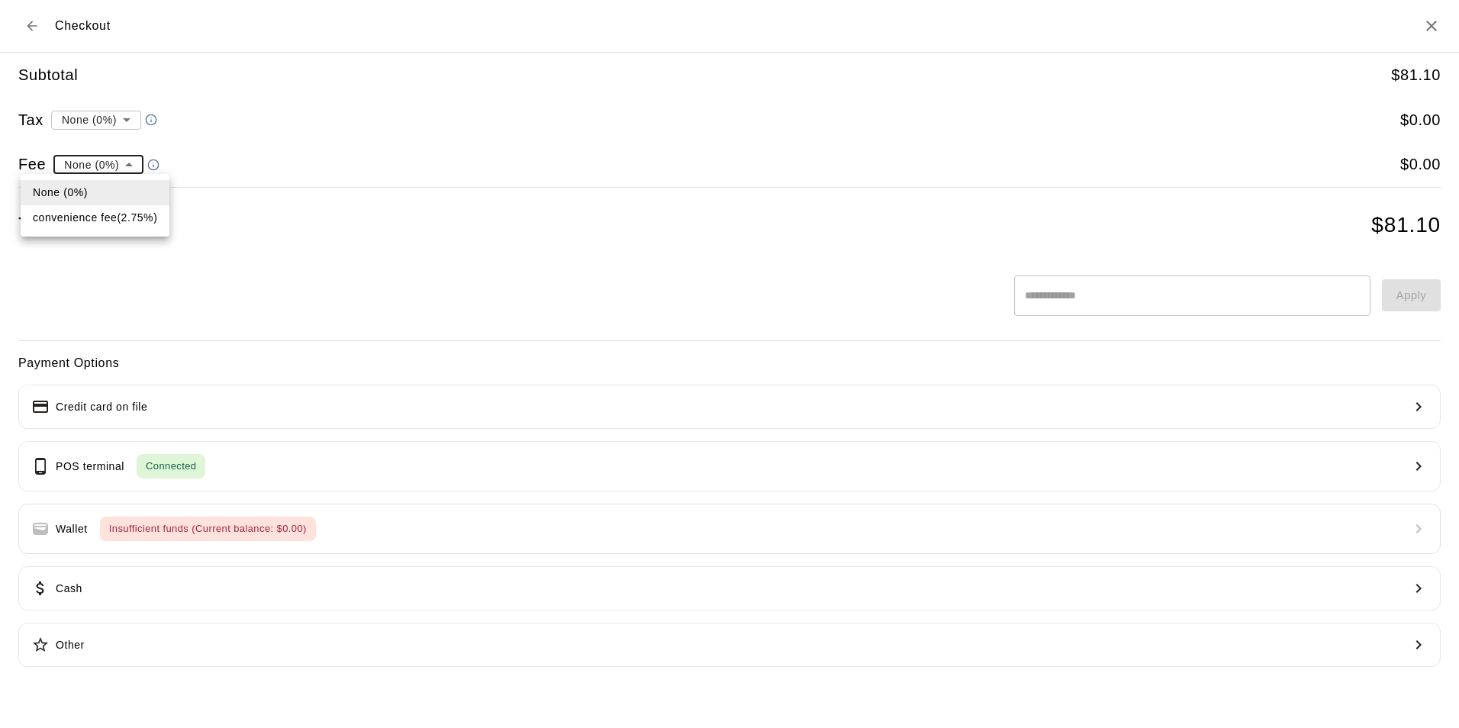
click at [98, 215] on li "convenience fee ( 2.75 % )" at bounding box center [95, 217] width 149 height 25
type input "**********"
click at [505, 235] on div "Total $ 83.33" at bounding box center [729, 225] width 1422 height 27
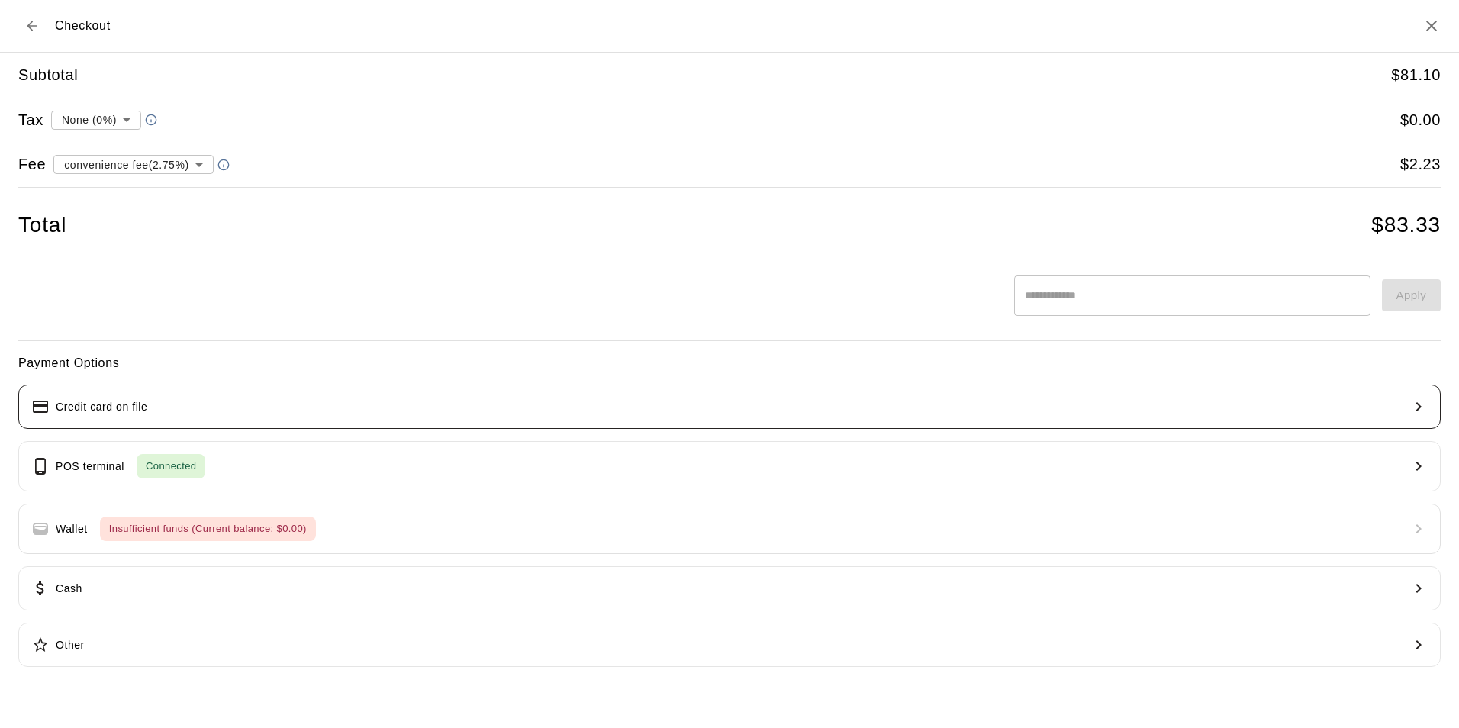
click at [455, 412] on button "Credit card on file" at bounding box center [729, 407] width 1422 height 44
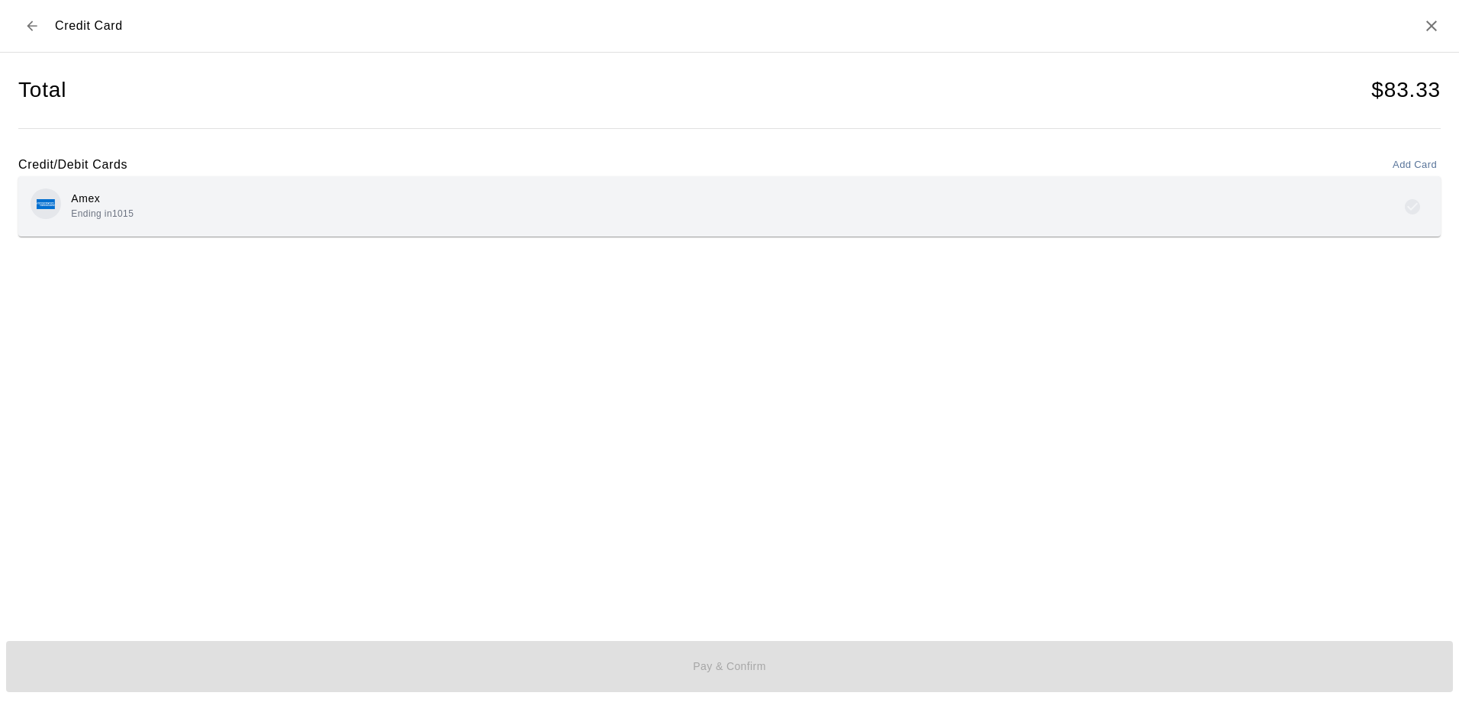
click at [527, 228] on div "Amex Ending in [DATE]" at bounding box center [729, 206] width 1422 height 60
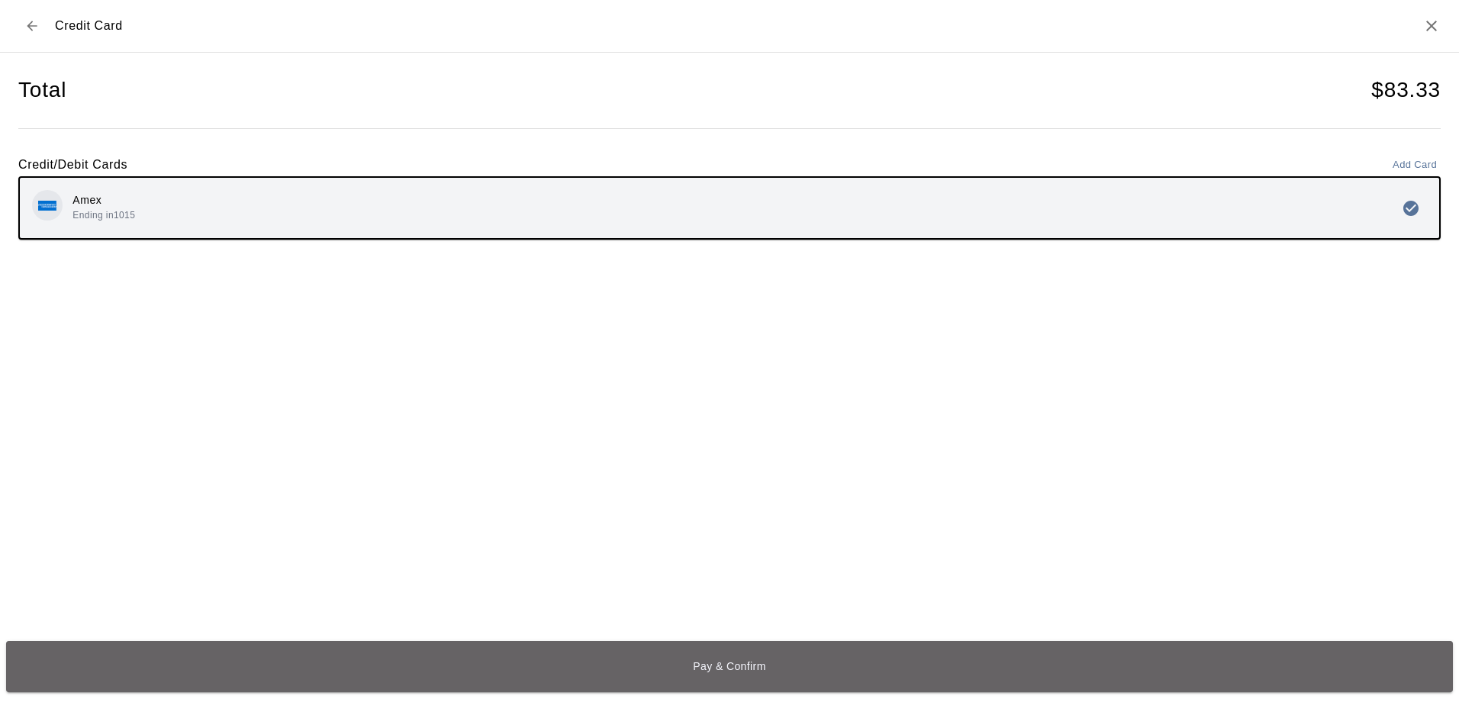
drag, startPoint x: 1229, startPoint y: 672, endPoint x: 1277, endPoint y: 713, distance: 63.3
click at [1230, 680] on button "Pay & Confirm" at bounding box center [729, 666] width 1447 height 51
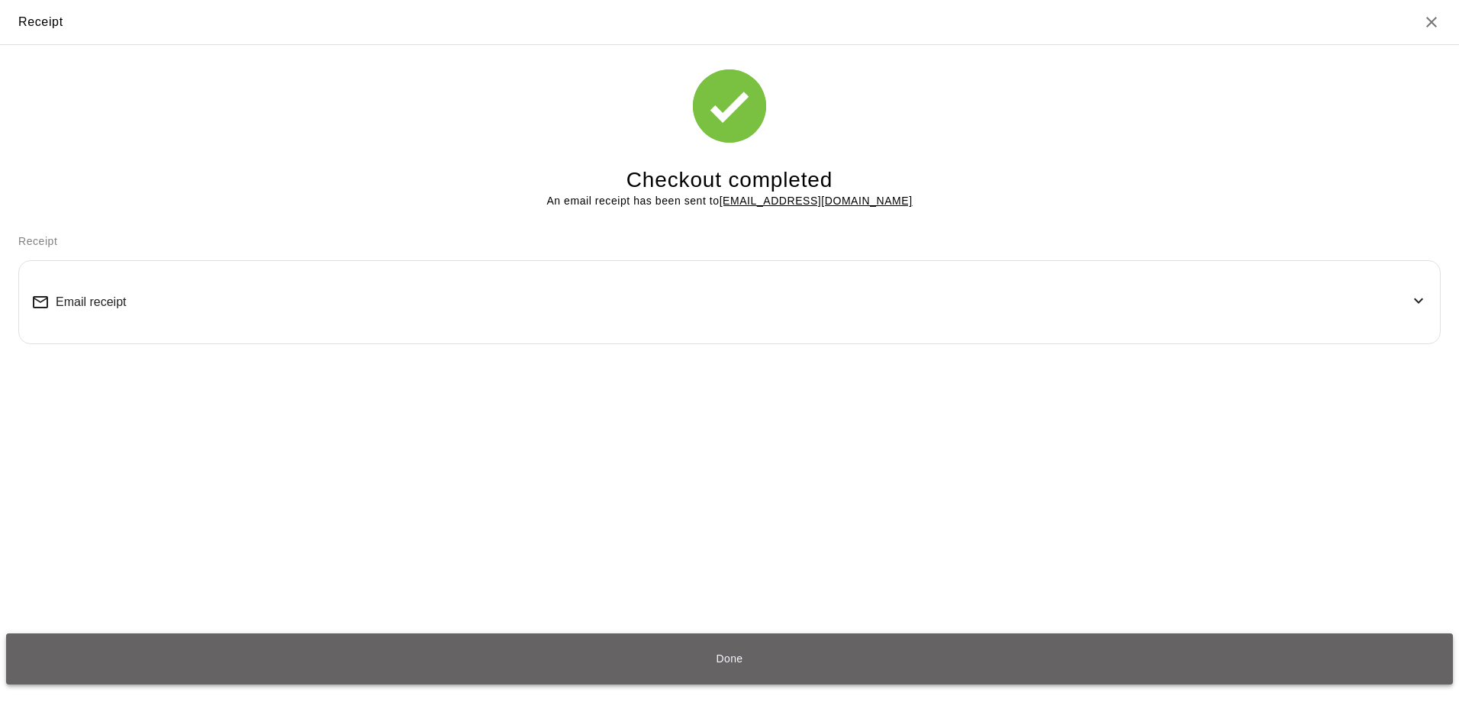
click at [779, 671] on button "Done" at bounding box center [729, 658] width 1447 height 51
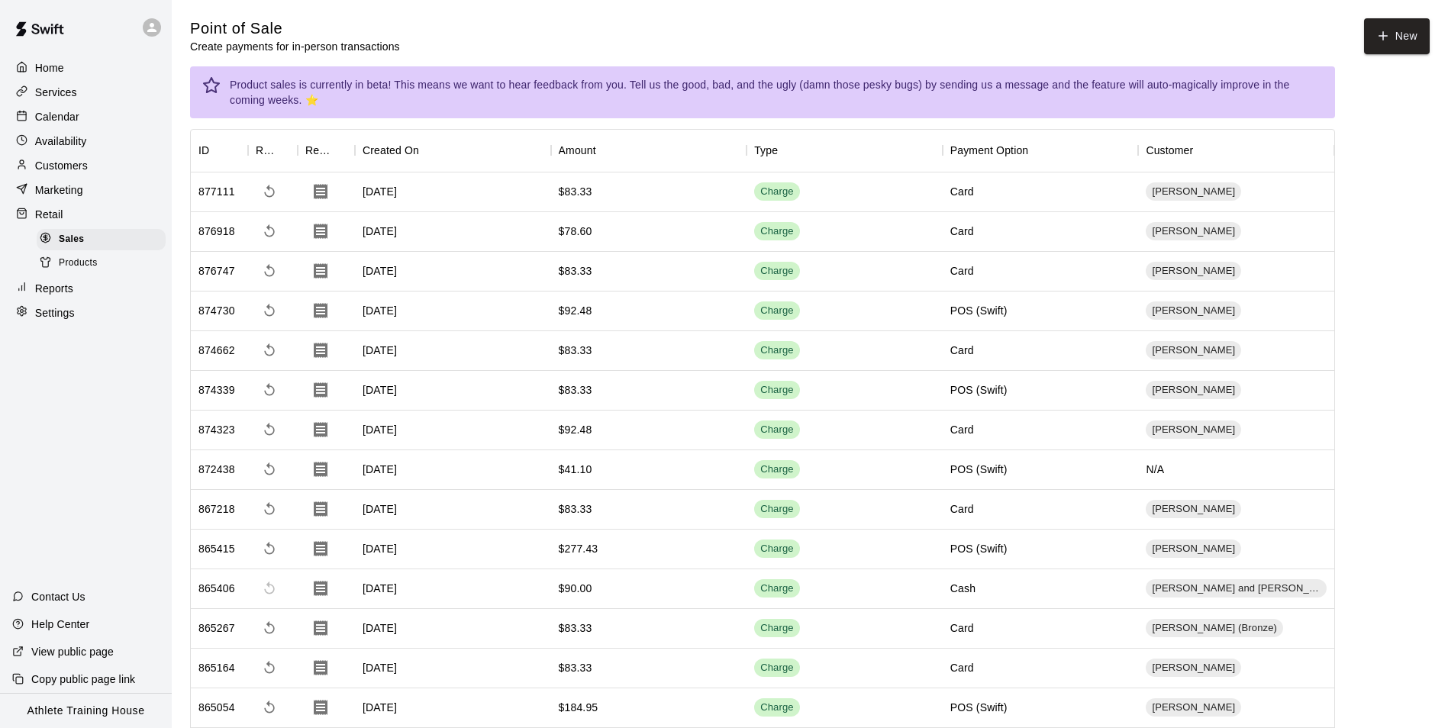
click at [27, 163] on div at bounding box center [25, 166] width 19 height 14
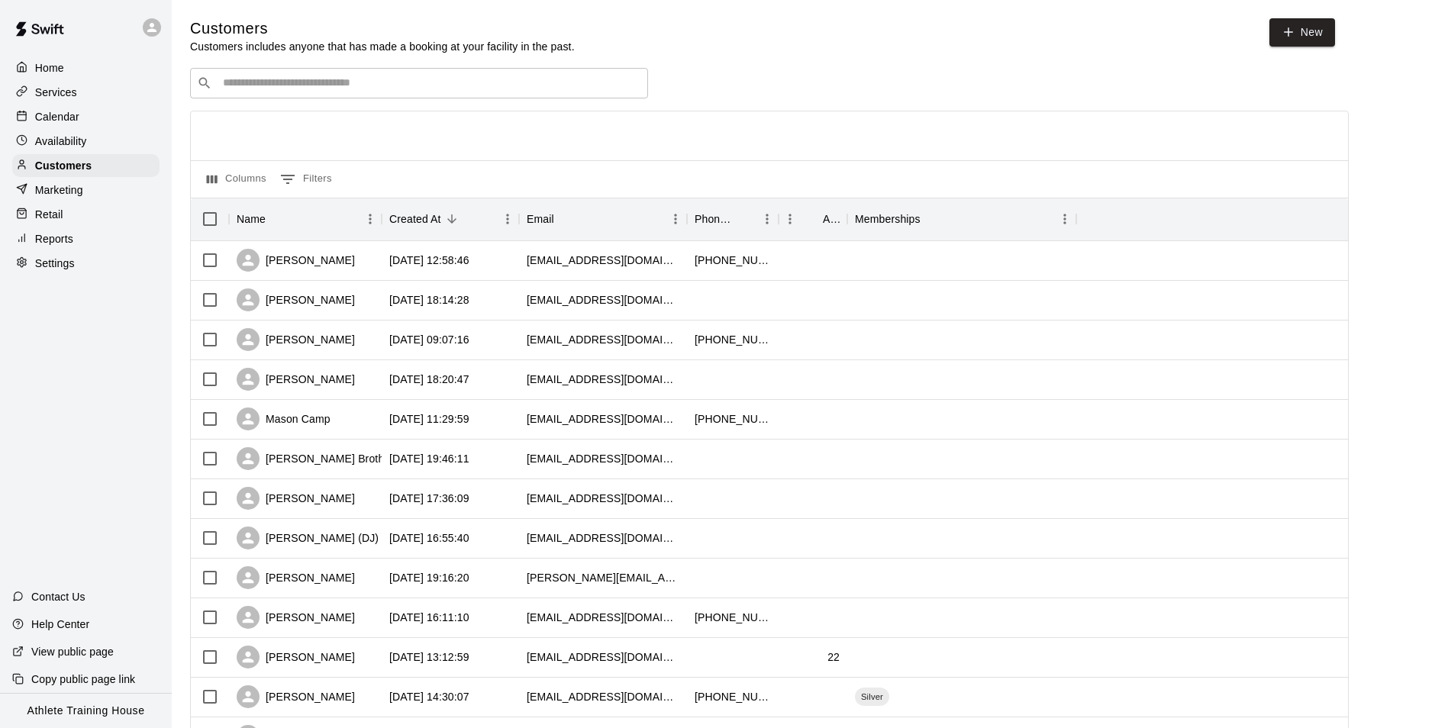
click at [55, 216] on p "Retail" at bounding box center [49, 214] width 28 height 15
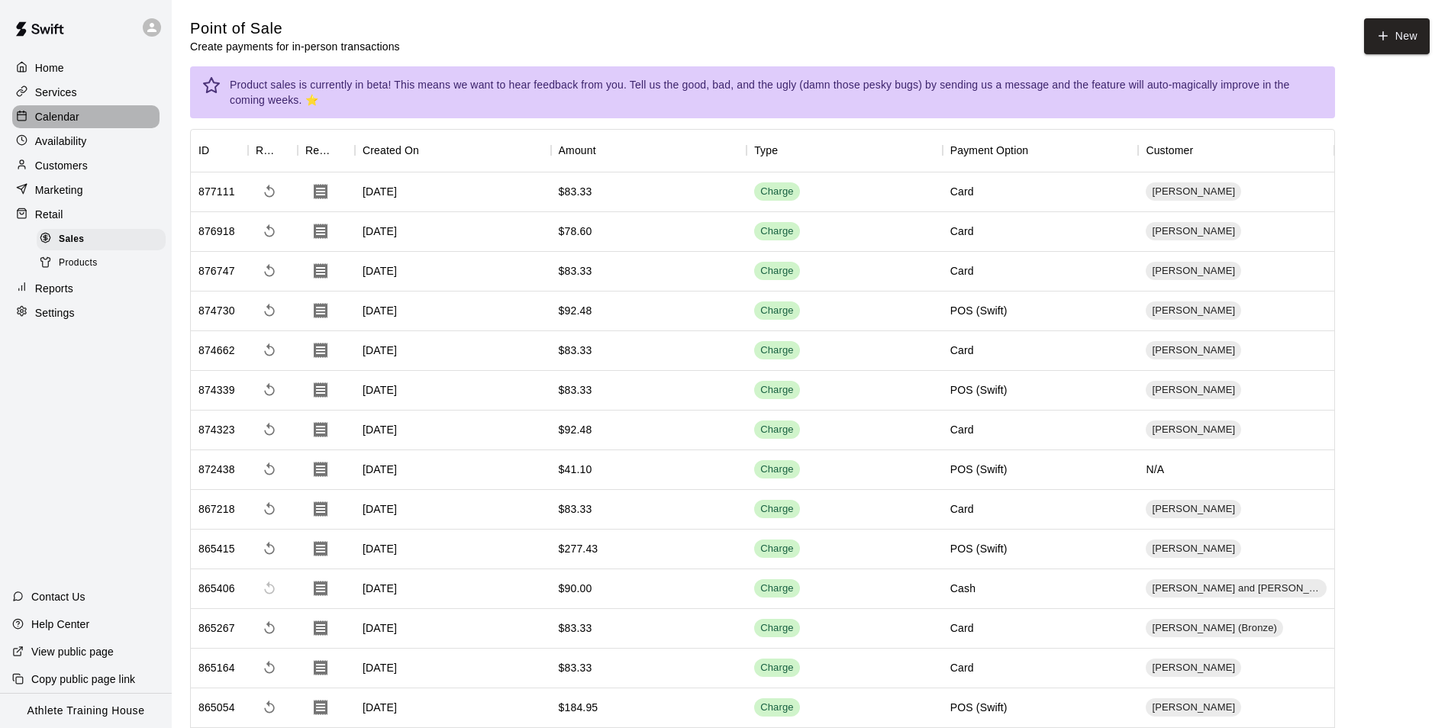
click at [101, 111] on div "Calendar" at bounding box center [85, 116] width 147 height 23
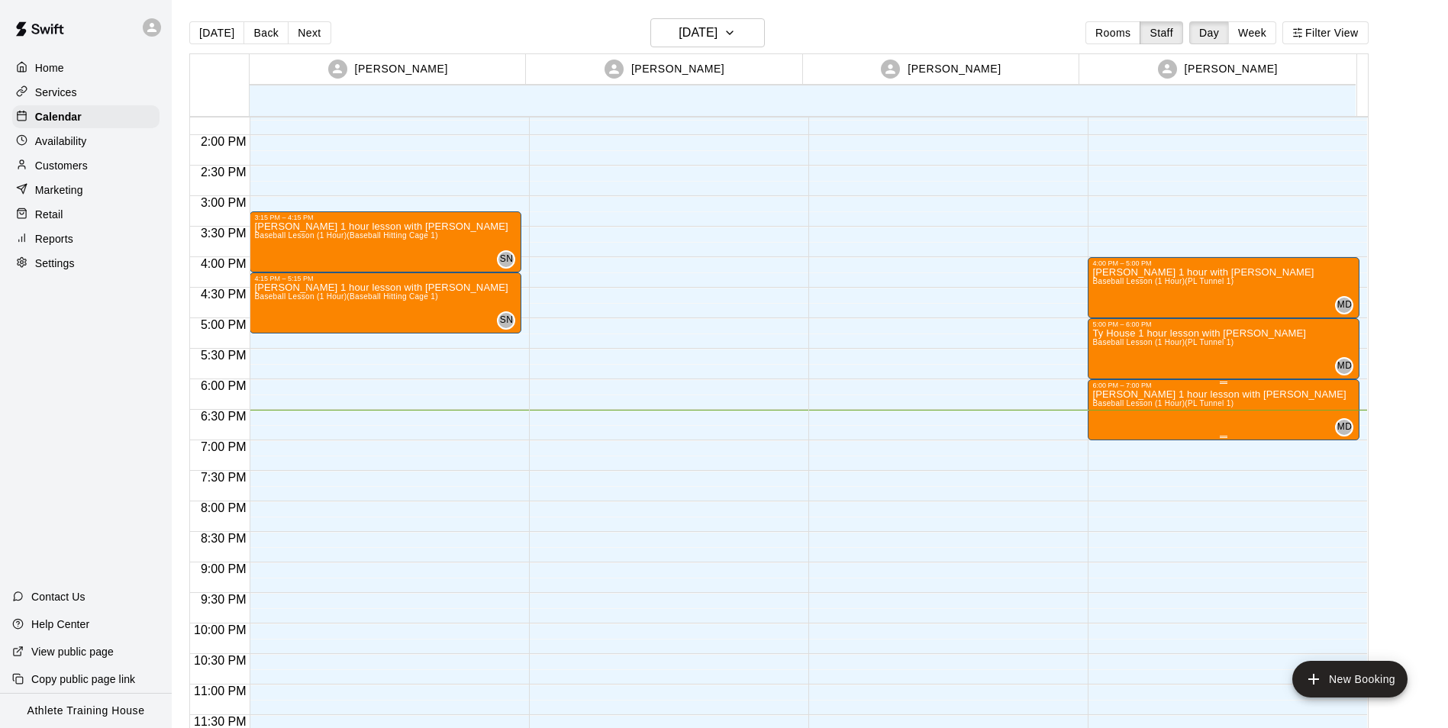
scroll to position [24, 0]
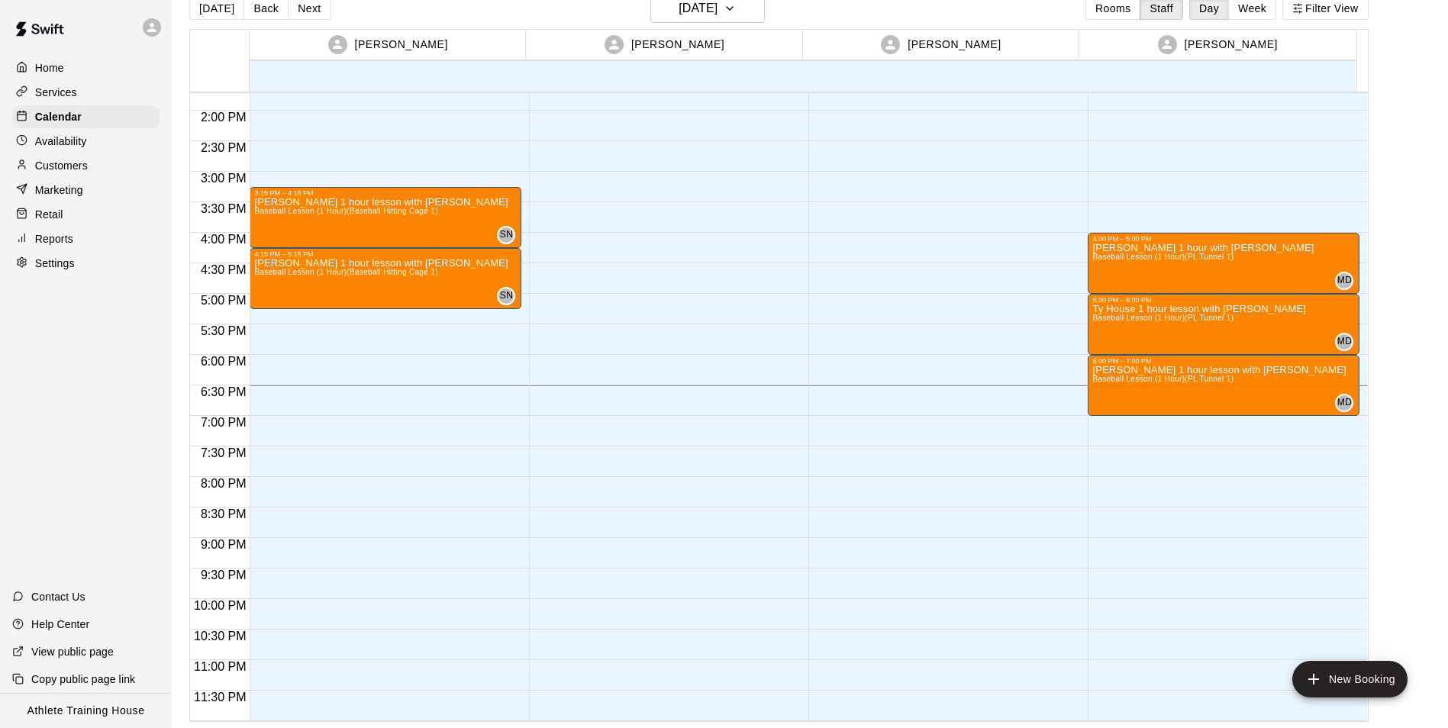
click at [37, 201] on div "Marketing" at bounding box center [85, 190] width 147 height 23
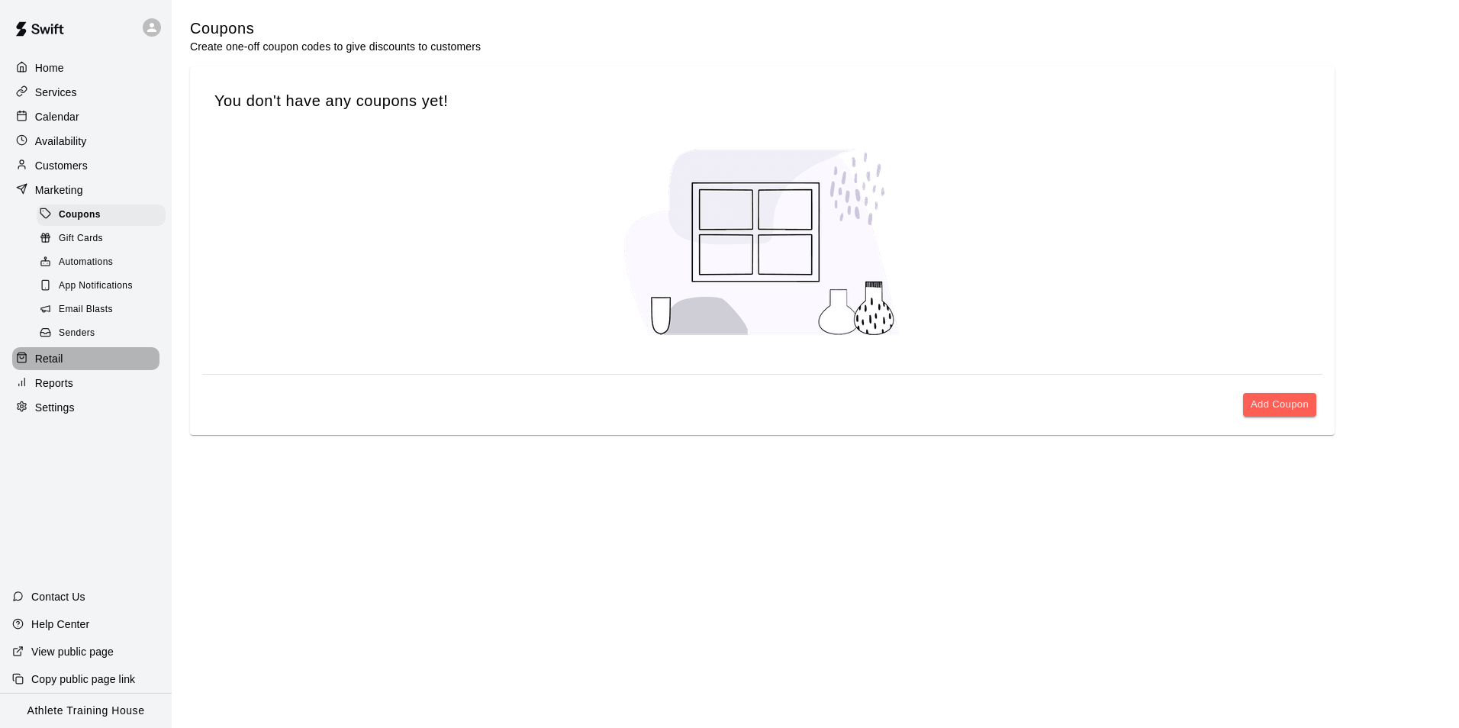
click at [66, 370] on div "Retail" at bounding box center [85, 358] width 147 height 23
